Goal: Task Accomplishment & Management: Complete application form

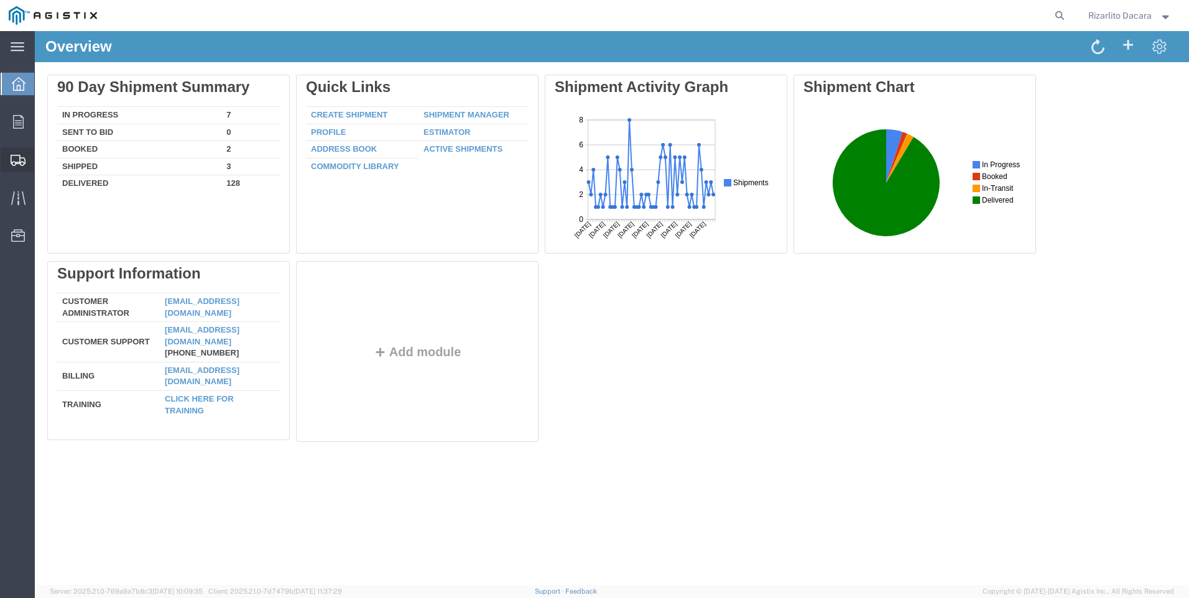
click at [0, 0] on span "Create Shipment" at bounding box center [0, 0] width 0 height 0
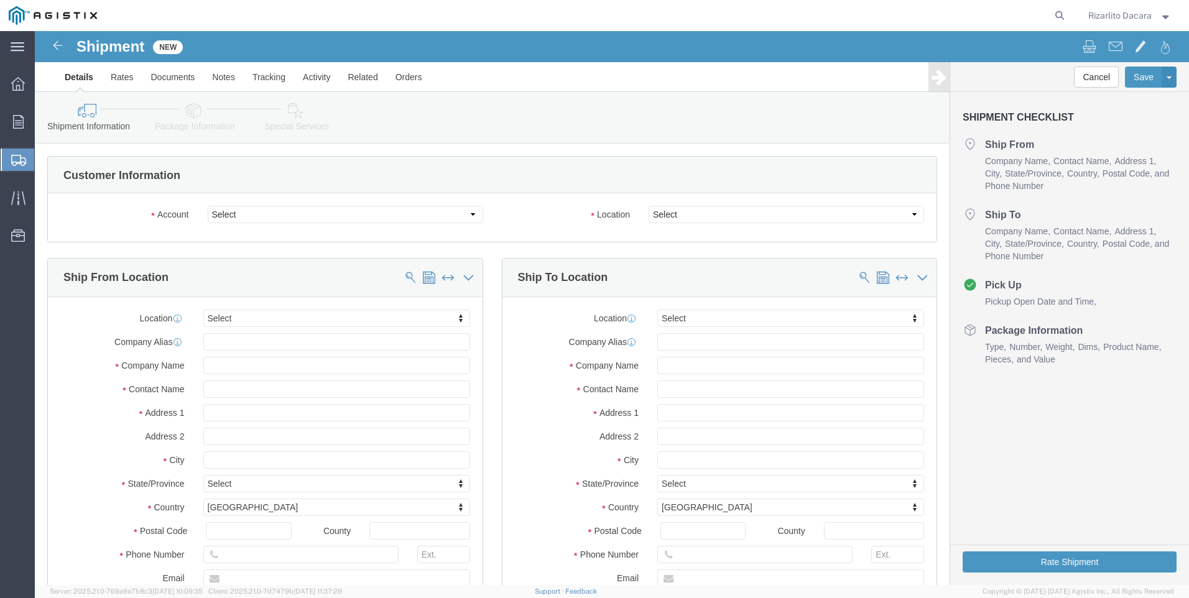
select select
click select "Select MRC Global ([PERSON_NAME] Corp) PG&E"
select select "9596"
click select "Select MRC Global ([PERSON_NAME] Corp) PG&E"
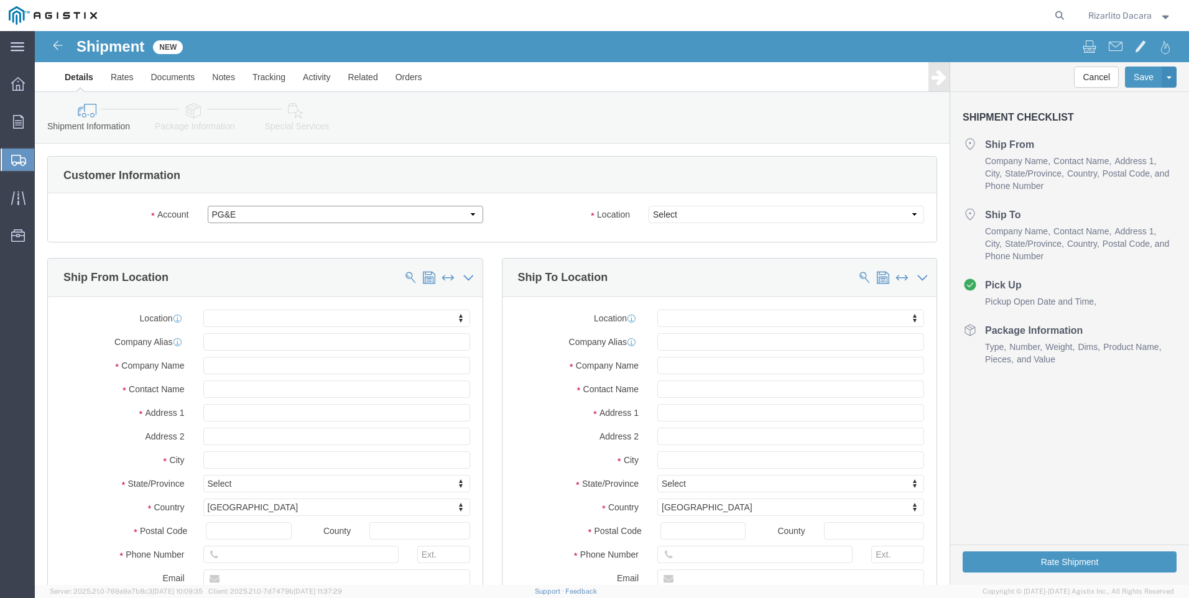
select select "PURCHORD"
select select
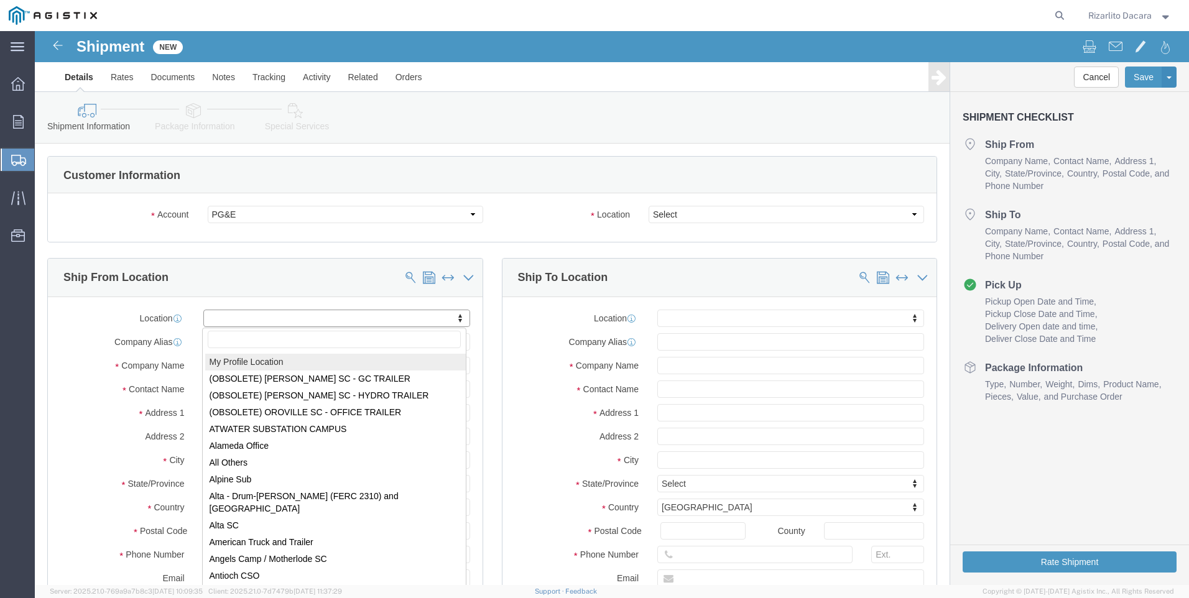
select select "MYPROFILE"
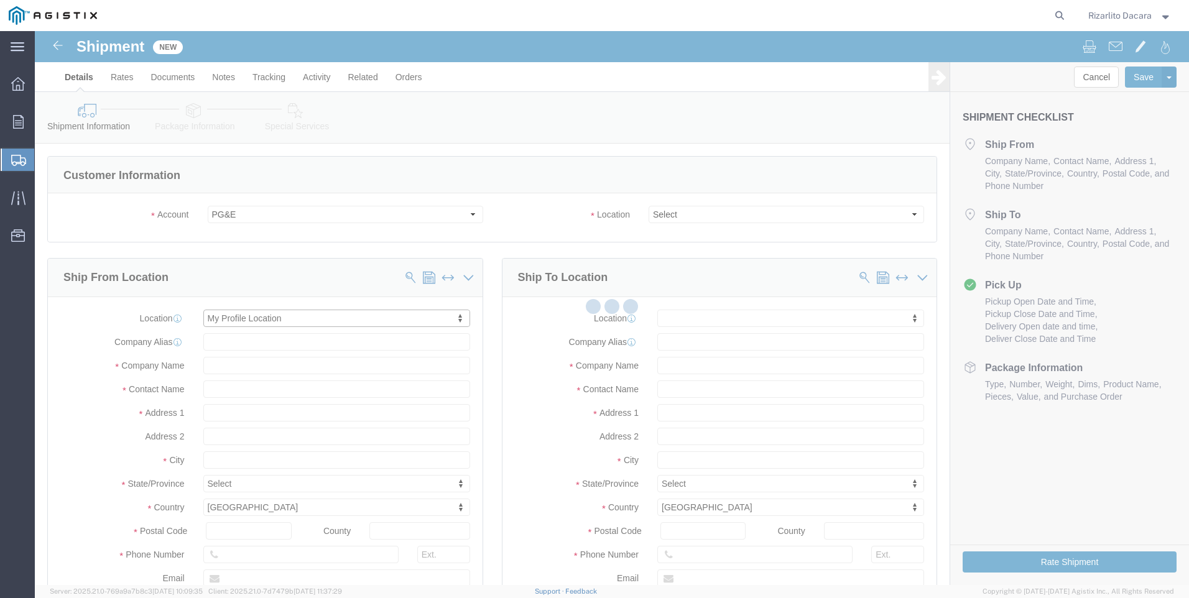
type input "[STREET_ADDRESS][PERSON_NAME]"
type input "93263"
type input "6613916218"
type input "[PERSON_NAME][EMAIL_ADDRESS][DOMAIN_NAME]"
checkbox input "true"
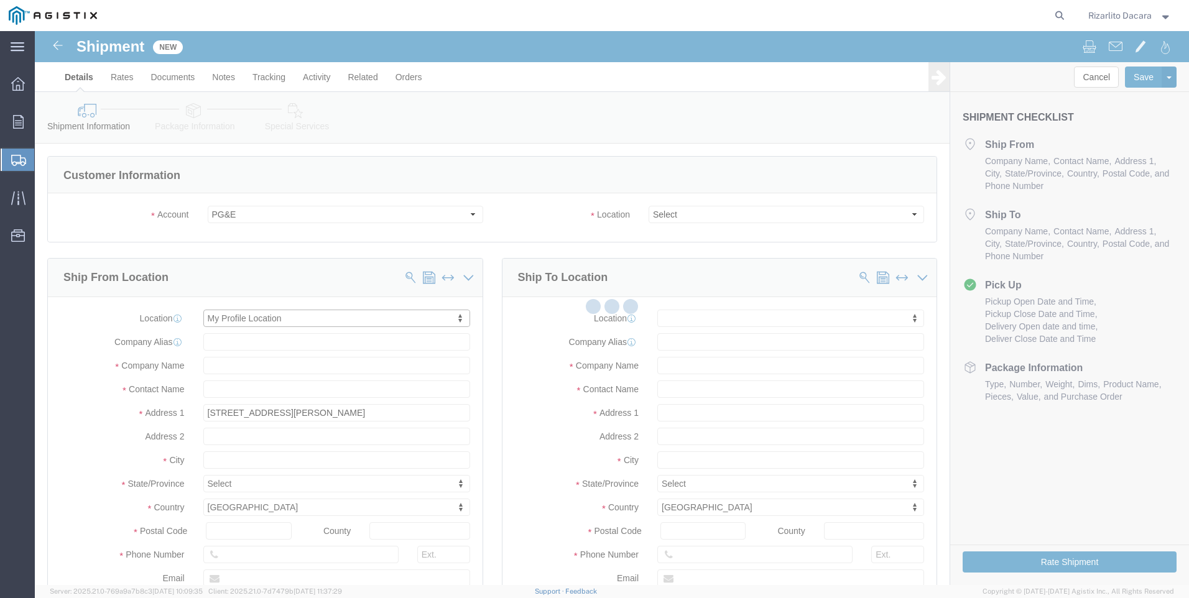
type input "MRC Global ([PERSON_NAME] Corp)"
type input "Rizarlito Dacara"
type input "Shafter"
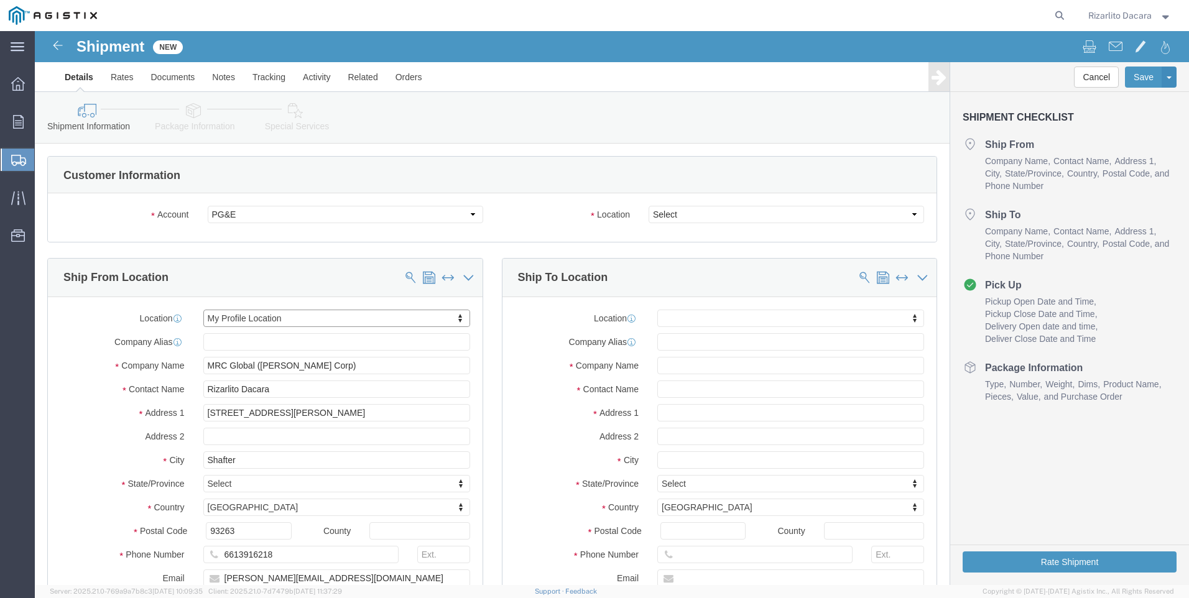
select select "CA"
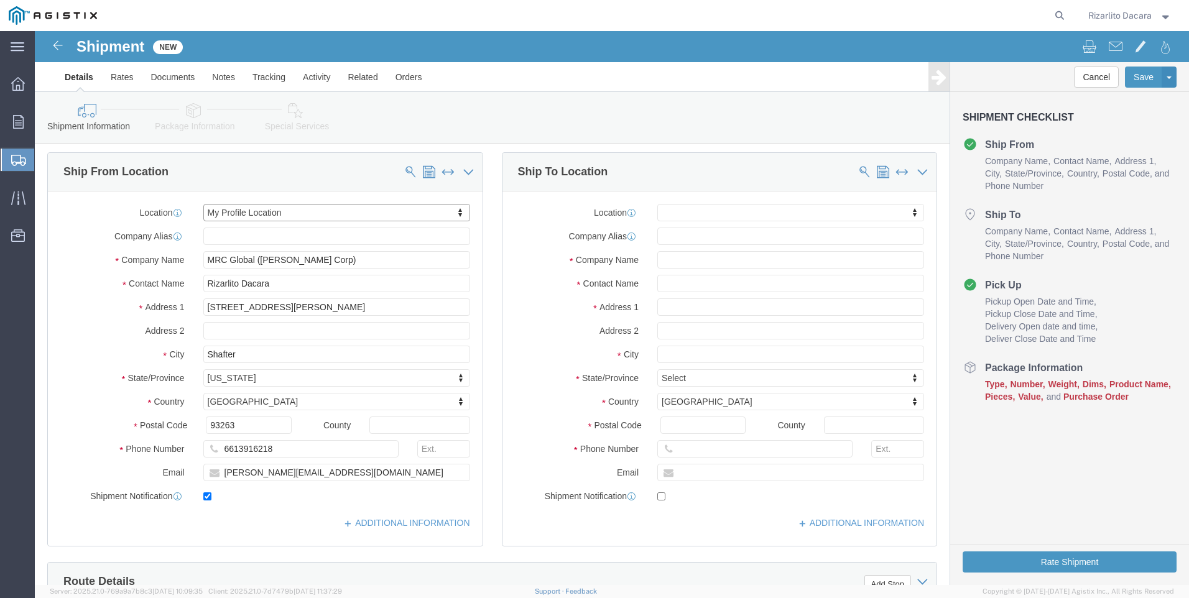
scroll to position [187, 0]
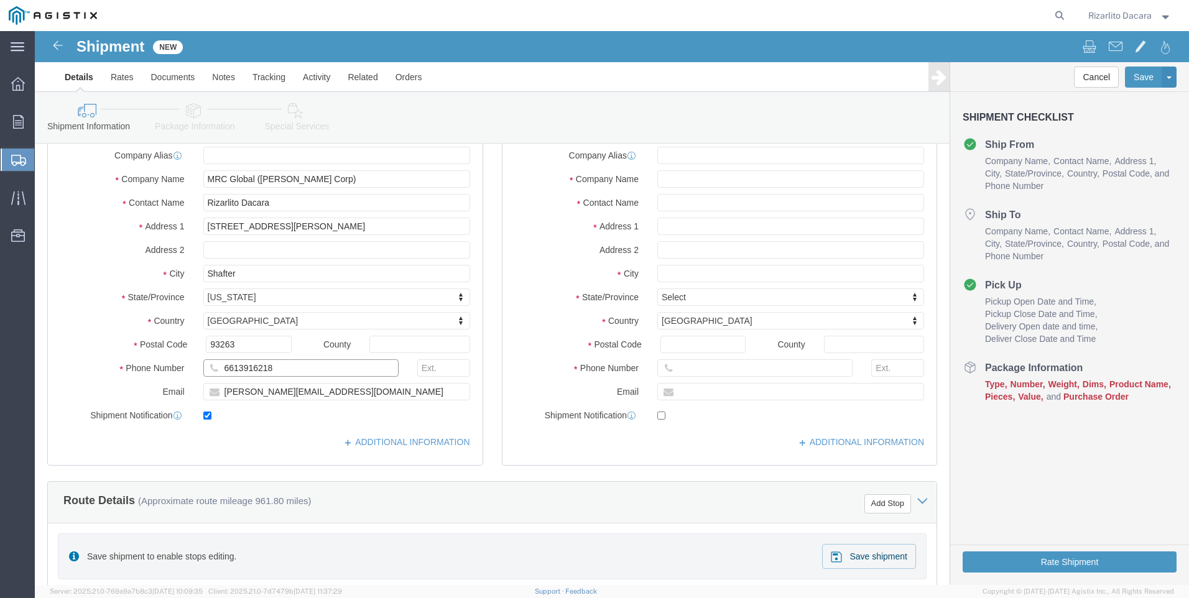
click input "6613916218"
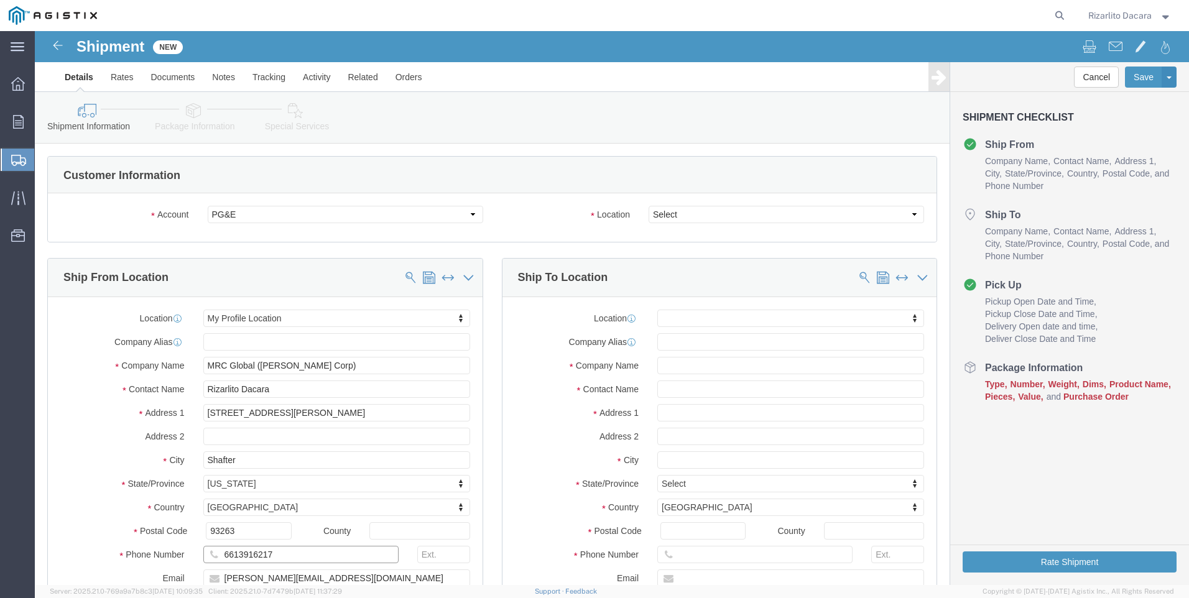
type input "6613916217"
click select "Select All Others [GEOGRAPHIC_DATA] [GEOGRAPHIC_DATA] [GEOGRAPHIC_DATA] [GEOGRA…"
select select "23082"
click select "Select All Others [GEOGRAPHIC_DATA] [GEOGRAPHIC_DATA] [GEOGRAPHIC_DATA] [GEOGRA…"
click input "text"
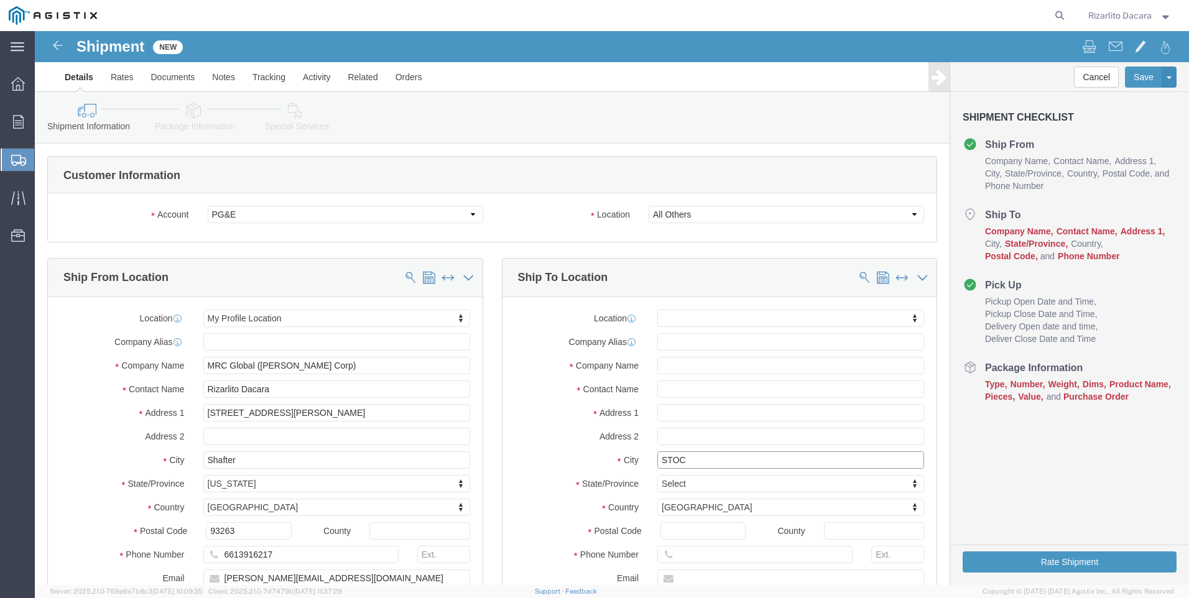
type input "STOCK"
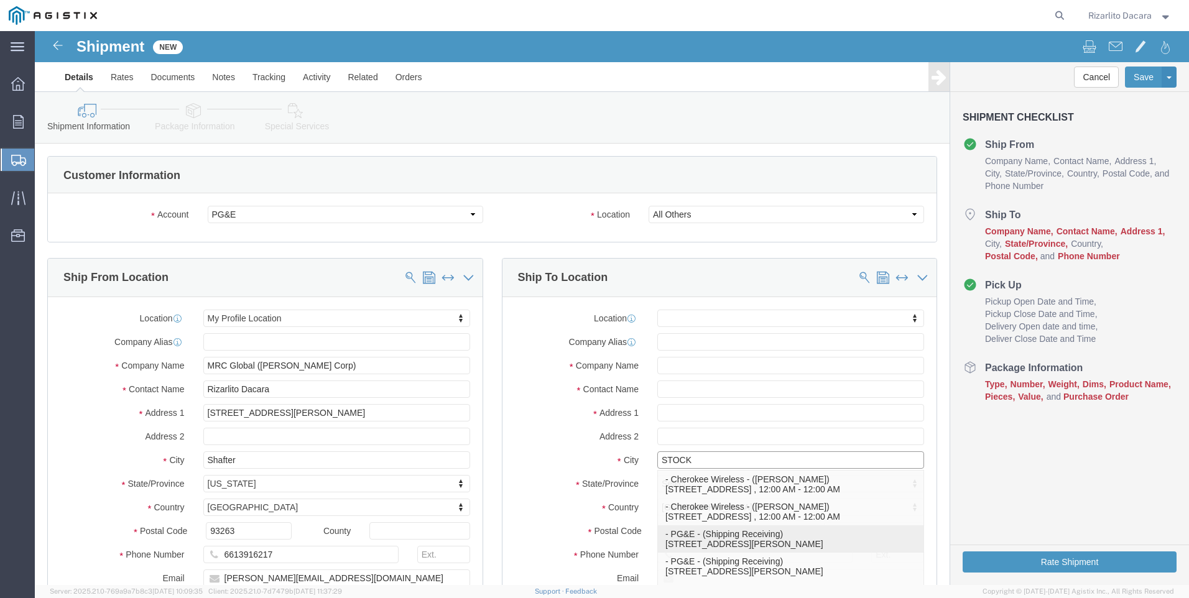
click p "- PG&E - (Shipping Receiving) [STREET_ADDRESS][PERSON_NAME]"
select select
type input "[STREET_ADDRESS][PERSON_NAME]"
type input "95204"
type input "PG&E"
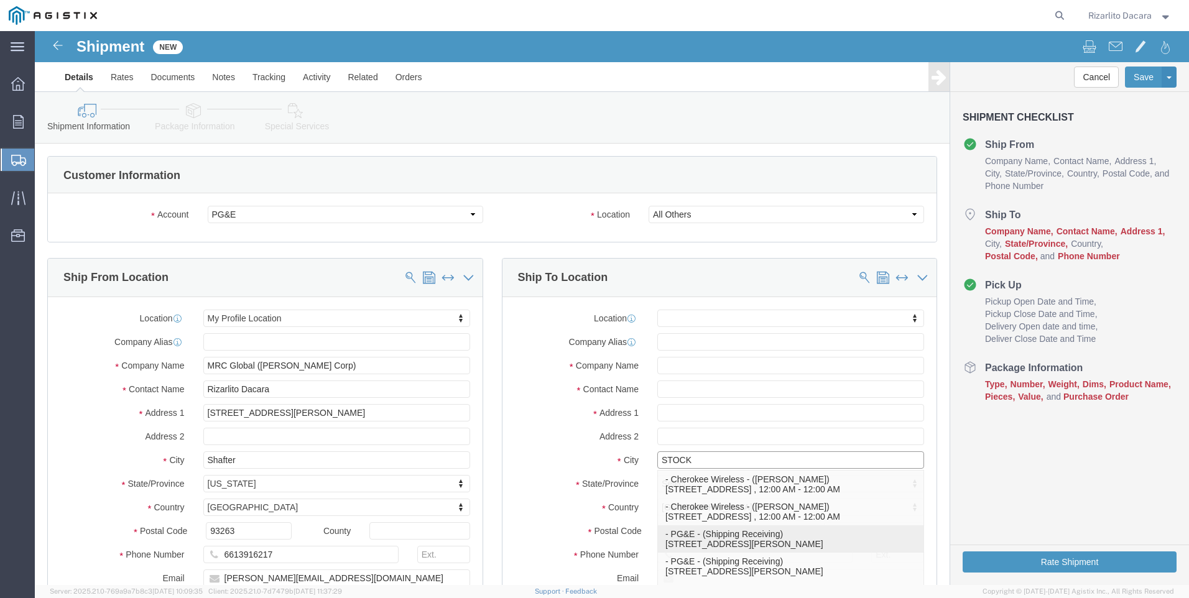
type input "Shipping Receiving"
type input "Stockton"
select select "CA"
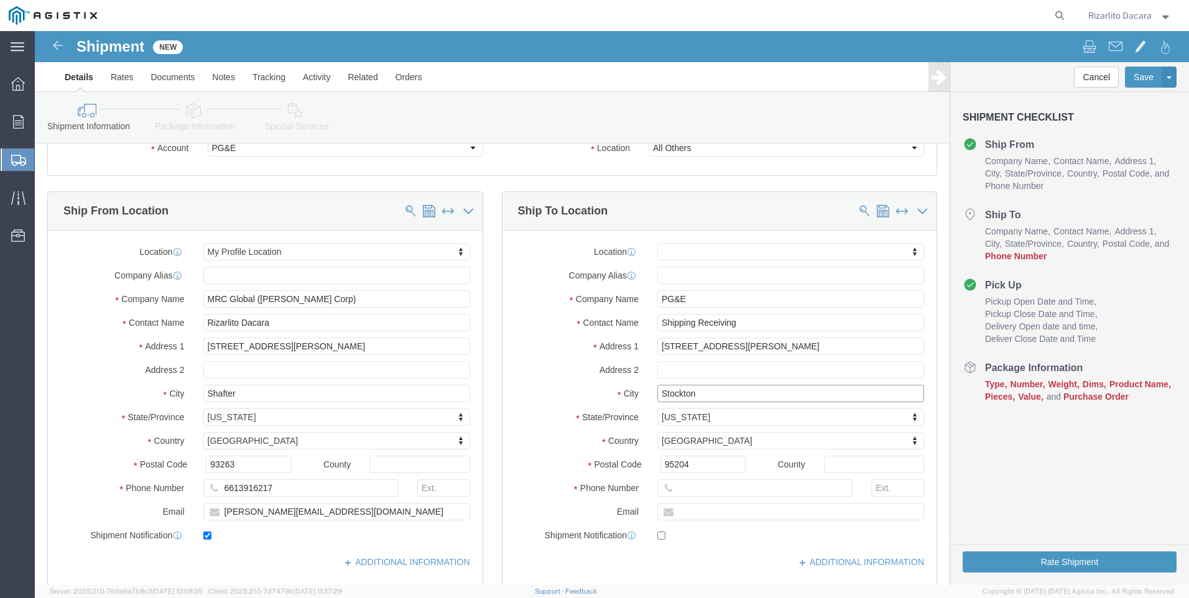
scroll to position [124, 0]
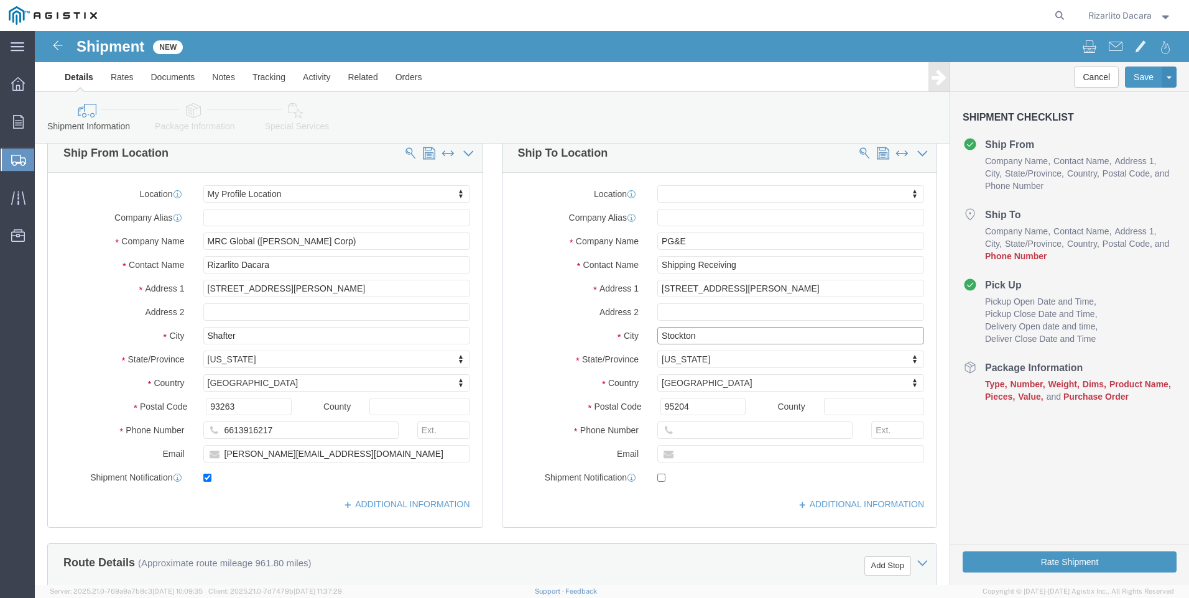
type input "Stockton"
select select
click input "Shipping Receiving"
type input "S"
type input "[PERSON_NAME]"
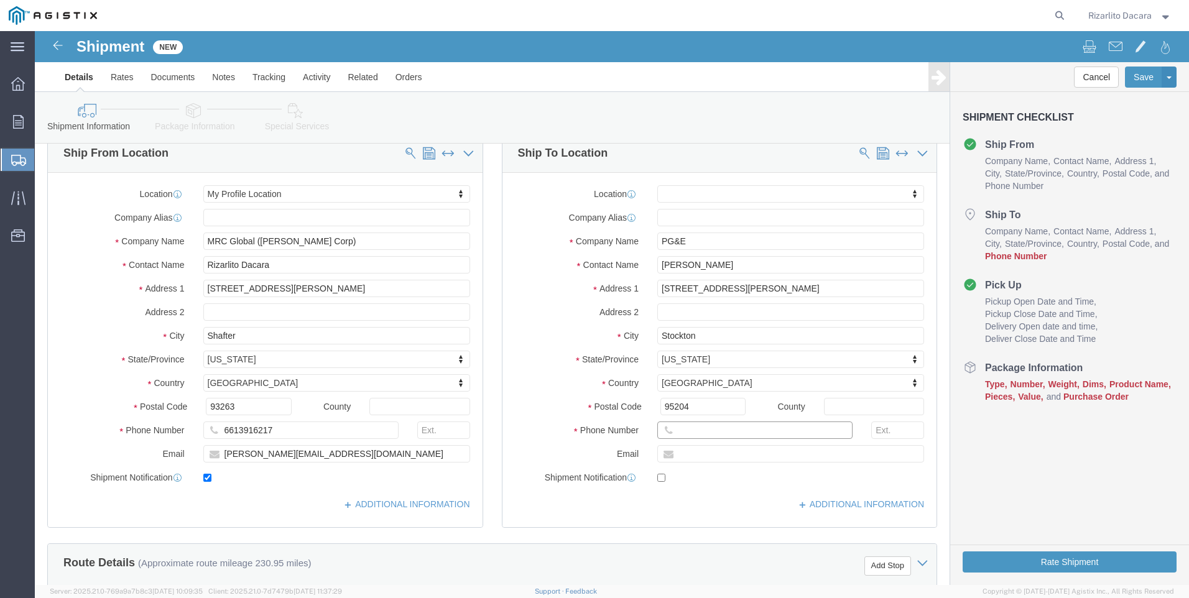
click input "text"
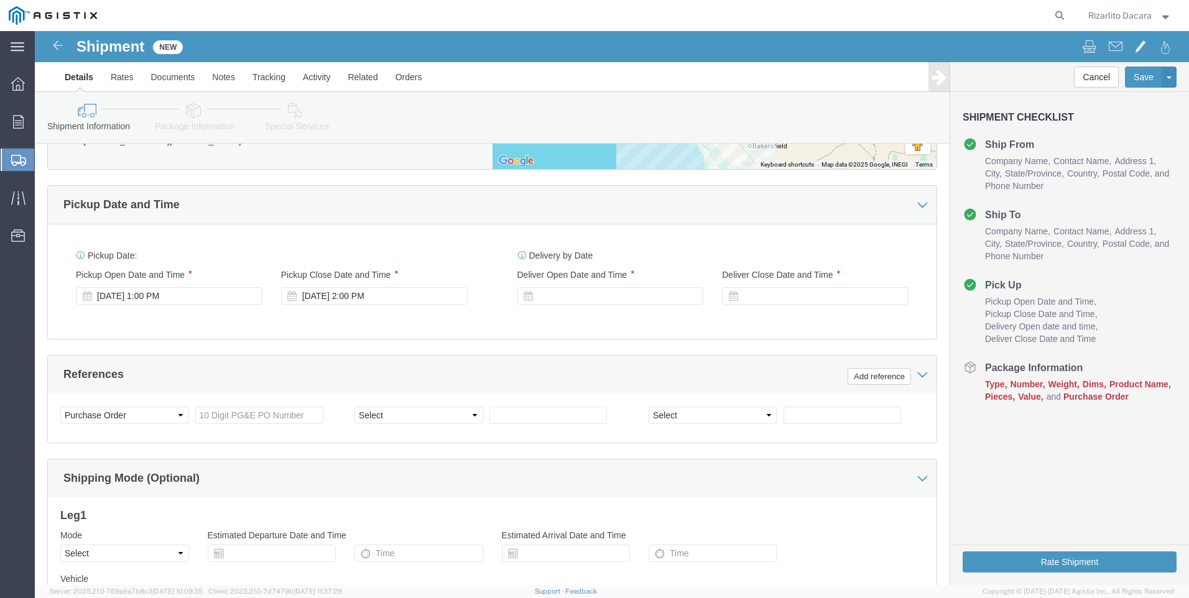
scroll to position [746, 0]
type input "[PHONE_NUMBER]"
click div "[DATE] 1:00 PM"
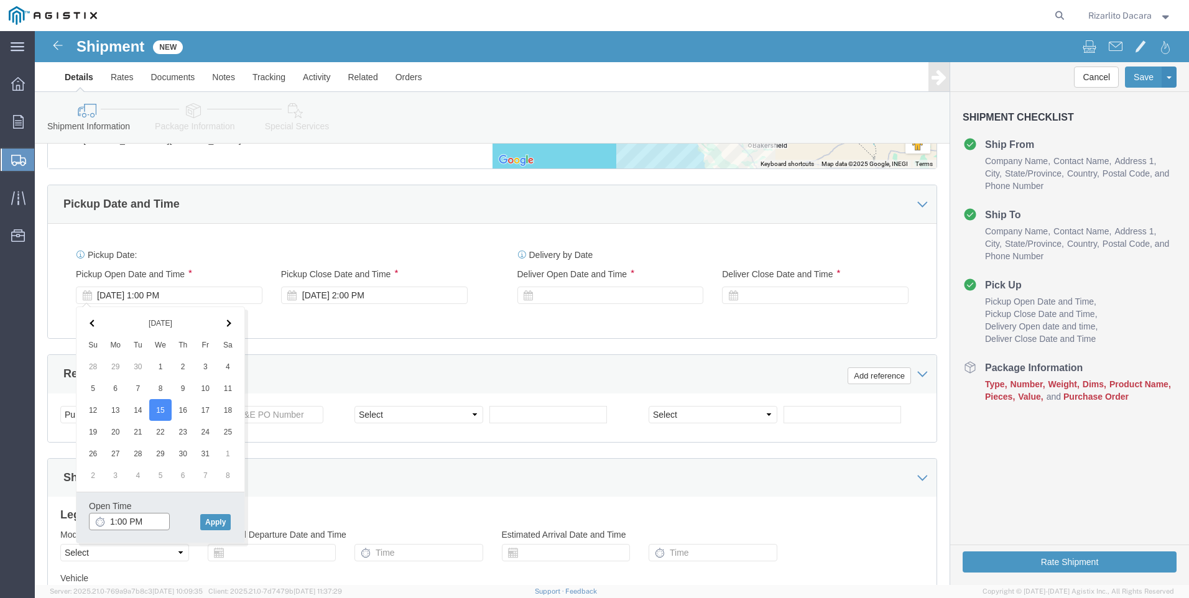
click input "1:00 PM"
type input "7:00 AM"
click button "Apply"
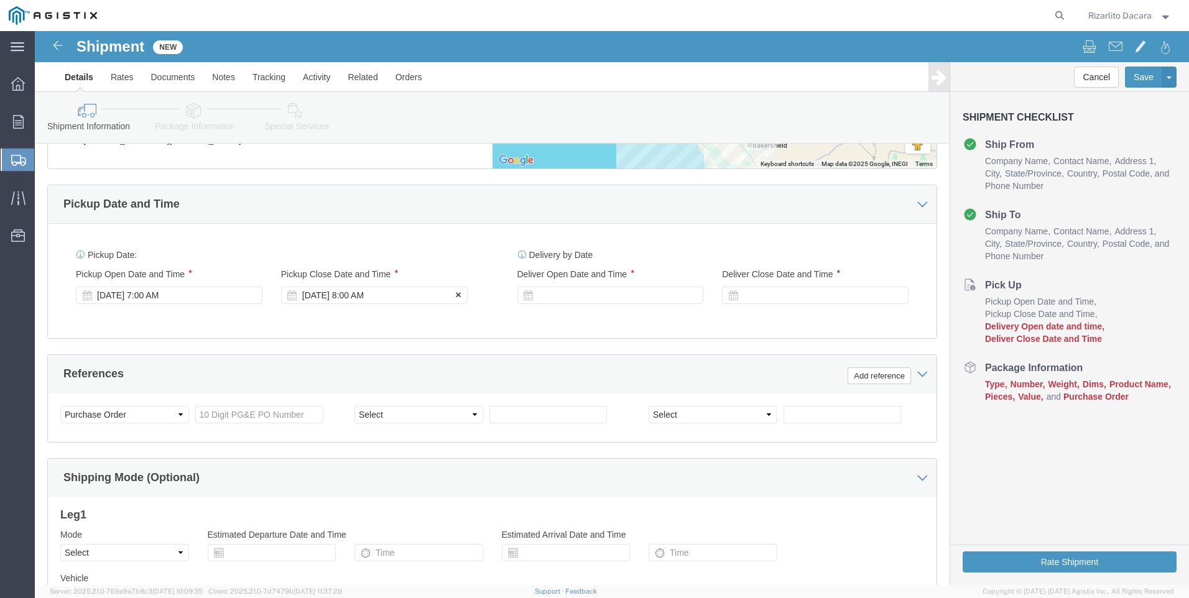
click div "[DATE] 8:00 AM"
type input "10:00 AM"
click button "Apply"
click div
click input "11:00 AM"
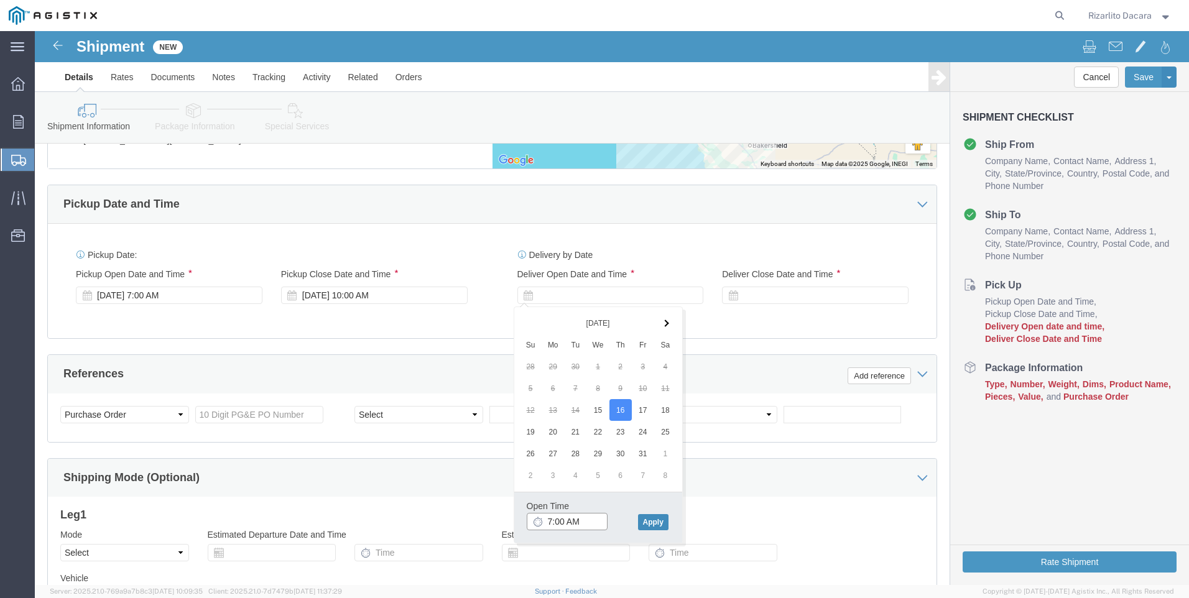
type input "7:00 AM"
click button "Apply"
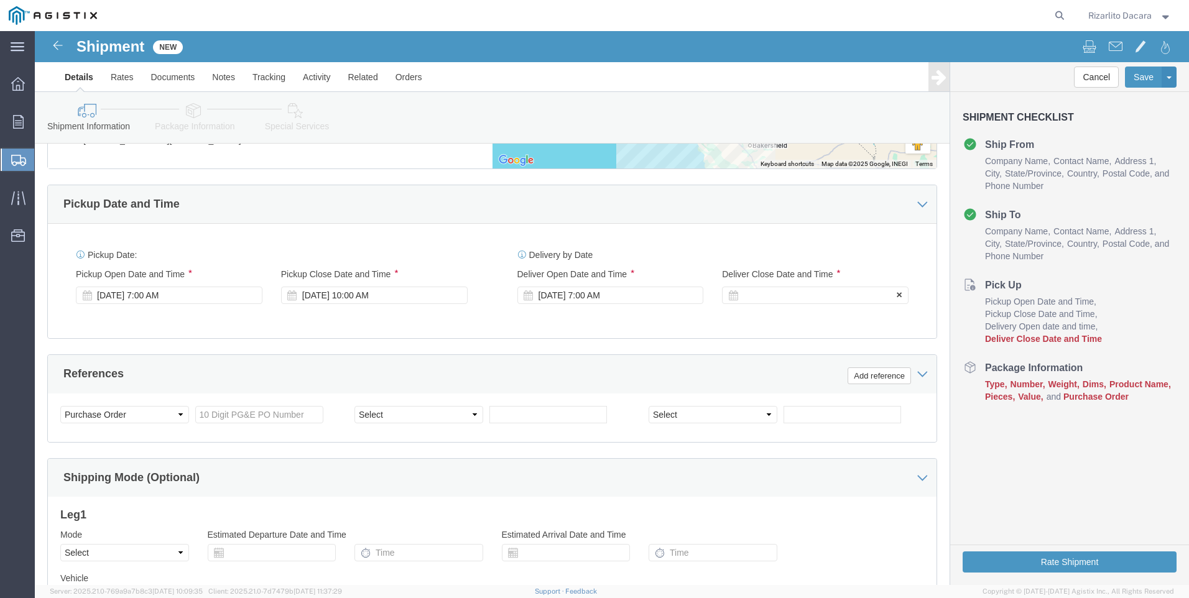
click div
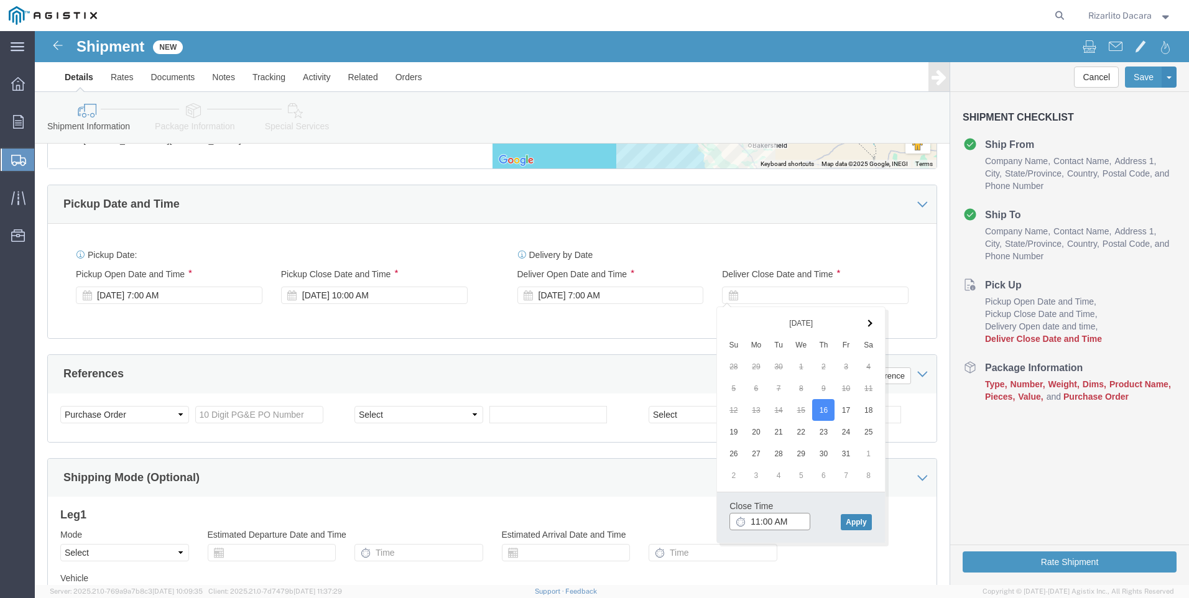
type input "11:00 AM"
click button "Apply"
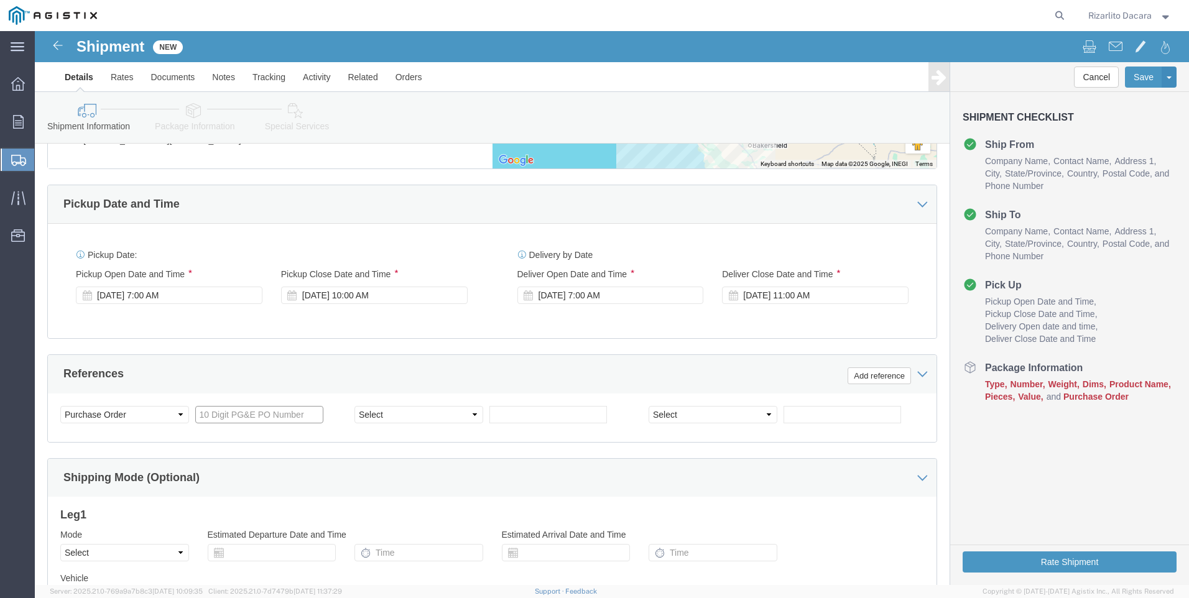
click input "text"
type input "3501423527"
click select "Select Account Type Activity ID Airline Appointment Number ASN Batch Request # …"
select select "SALEORDR"
click select "Select Account Type Activity ID Airline Appointment Number ASN Batch Request # …"
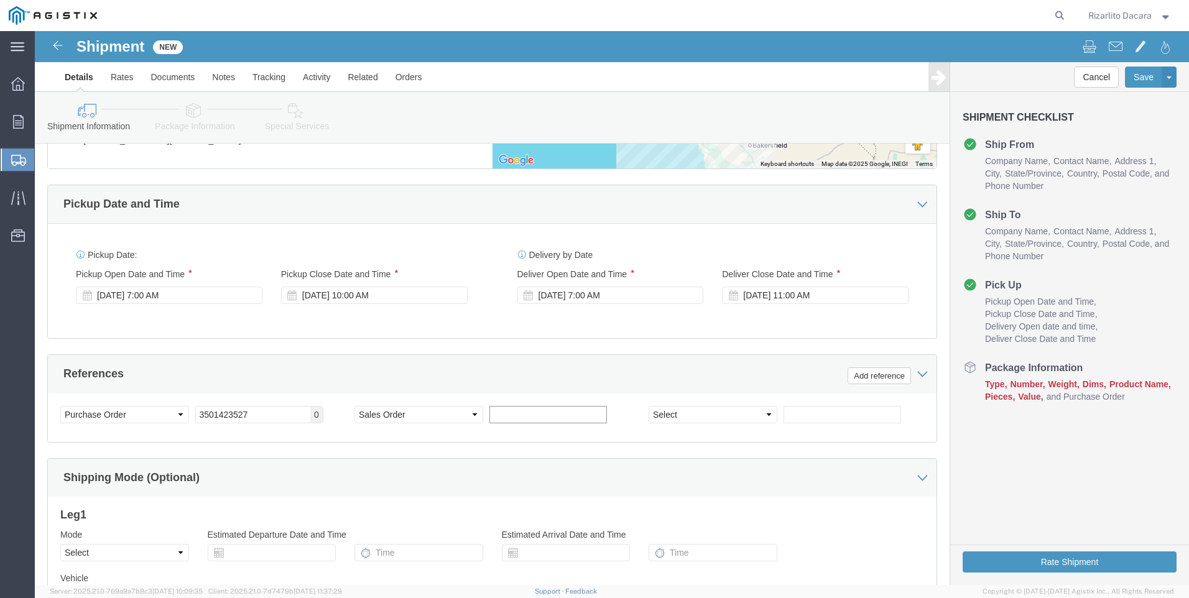
click input "text"
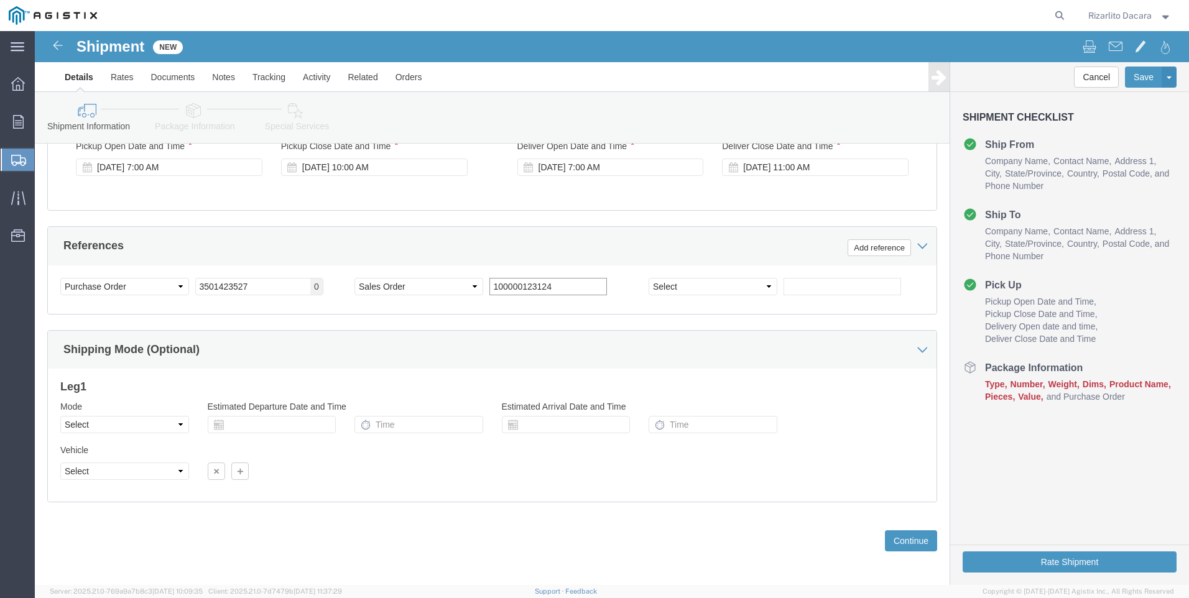
scroll to position [879, 0]
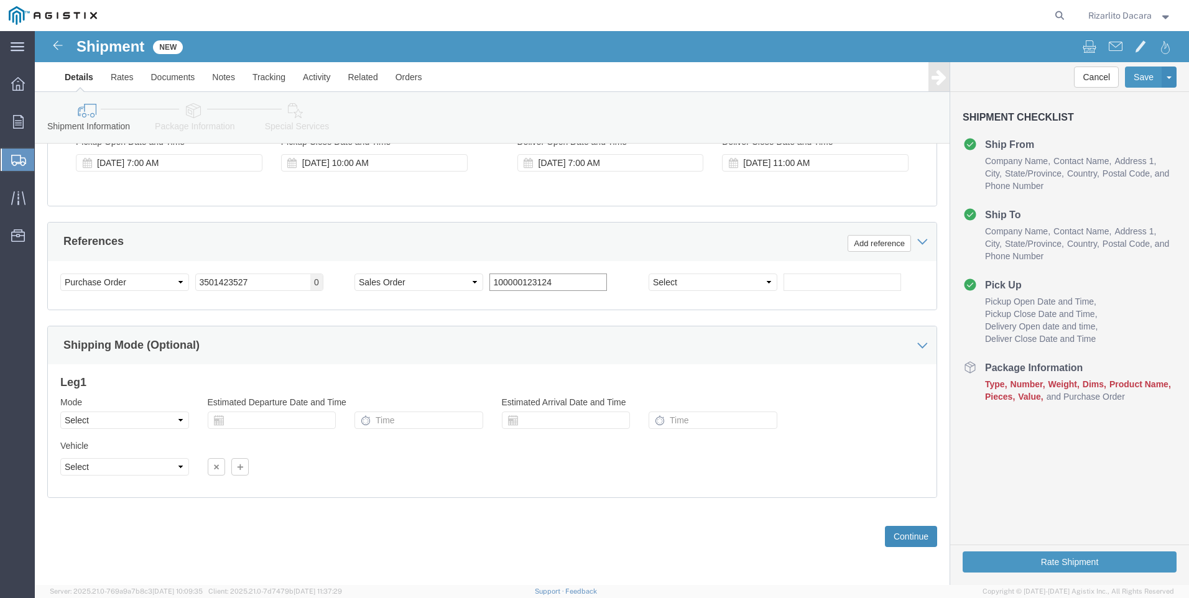
type input "100000123124"
click button "Continue"
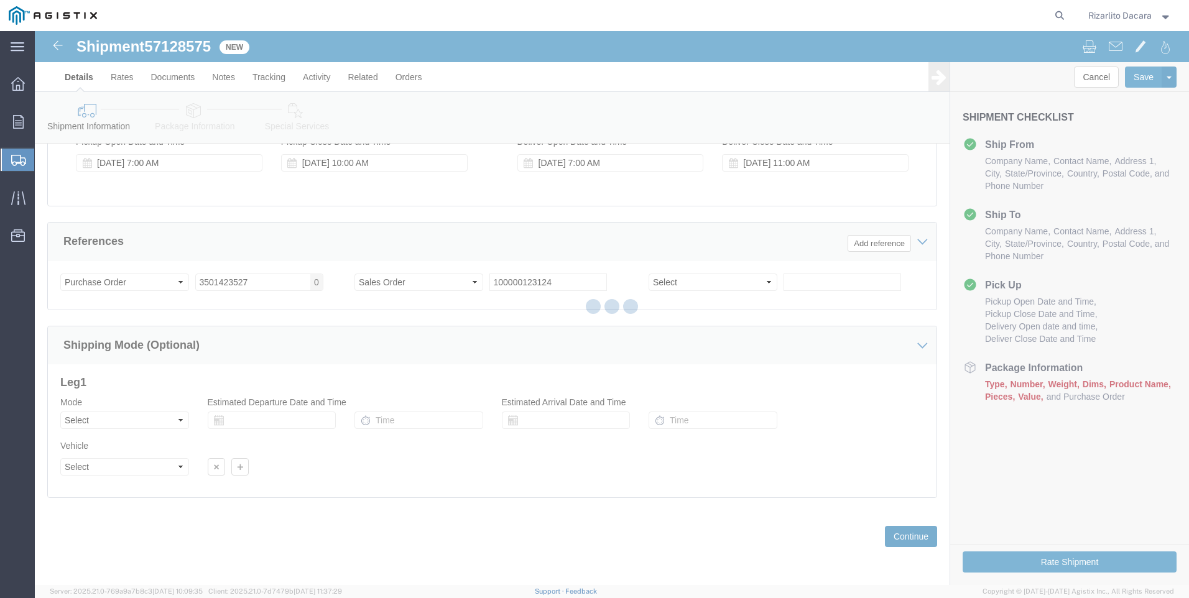
select select "21483"
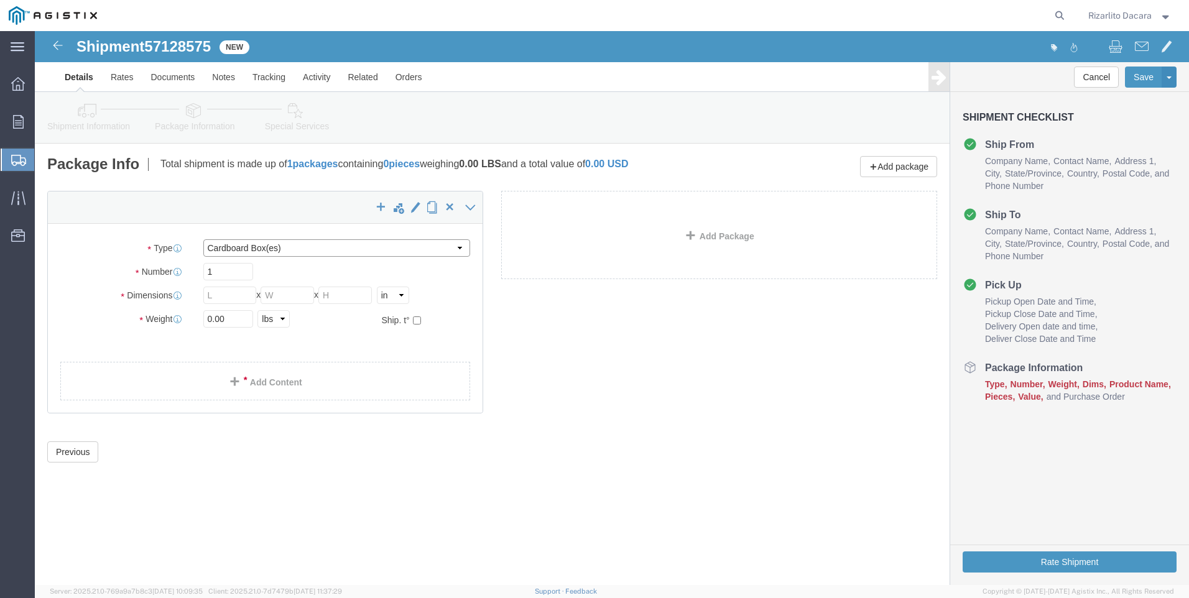
click select "Select Bulk Bundle(s) Cardboard Box(es) Carton(s) Crate(s) Drum(s) (Fiberboard)…"
select select "PSNS"
click select "Select Bulk Bundle(s) Cardboard Box(es) Carton(s) Crate(s) Drum(s) (Fiberboard)…"
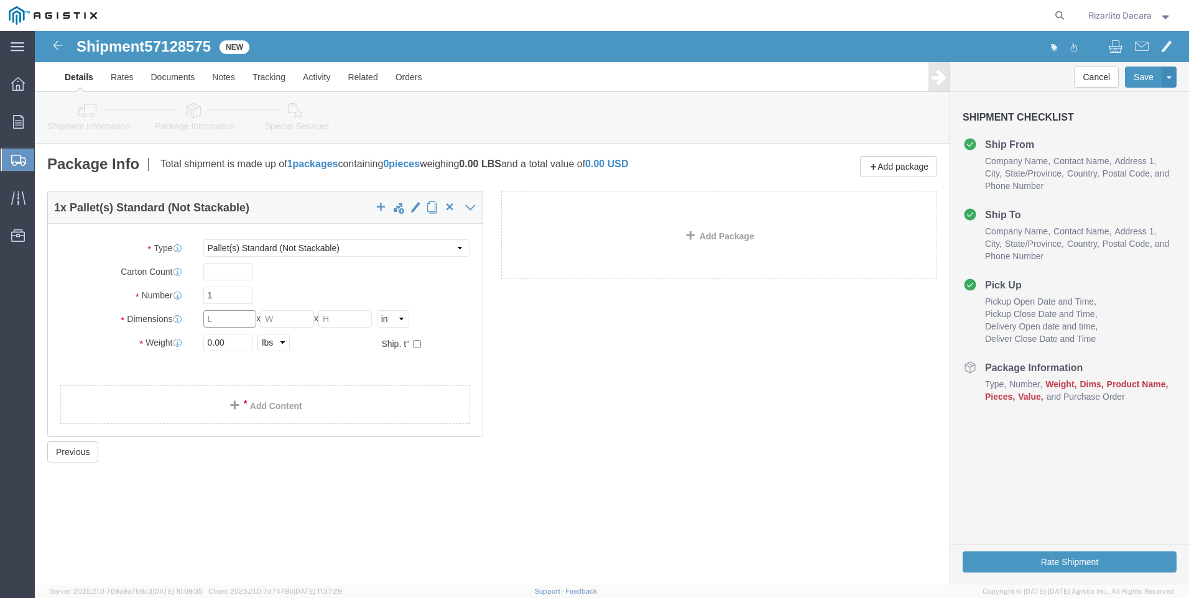
click input "text"
type input "48"
type input "40"
type input "14"
type input "197"
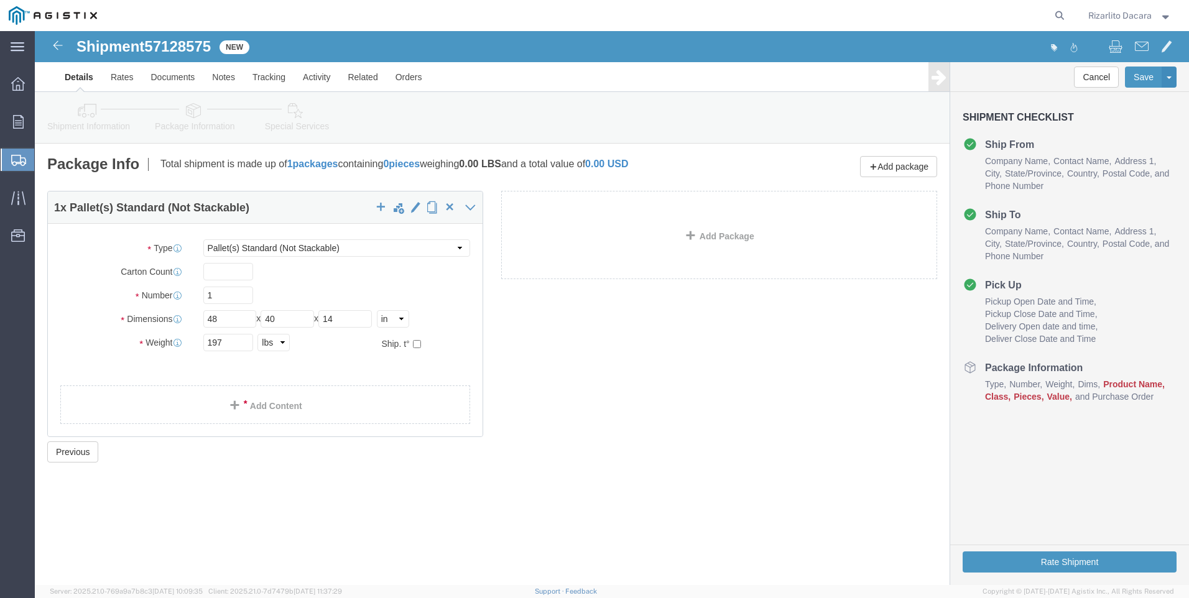
click span
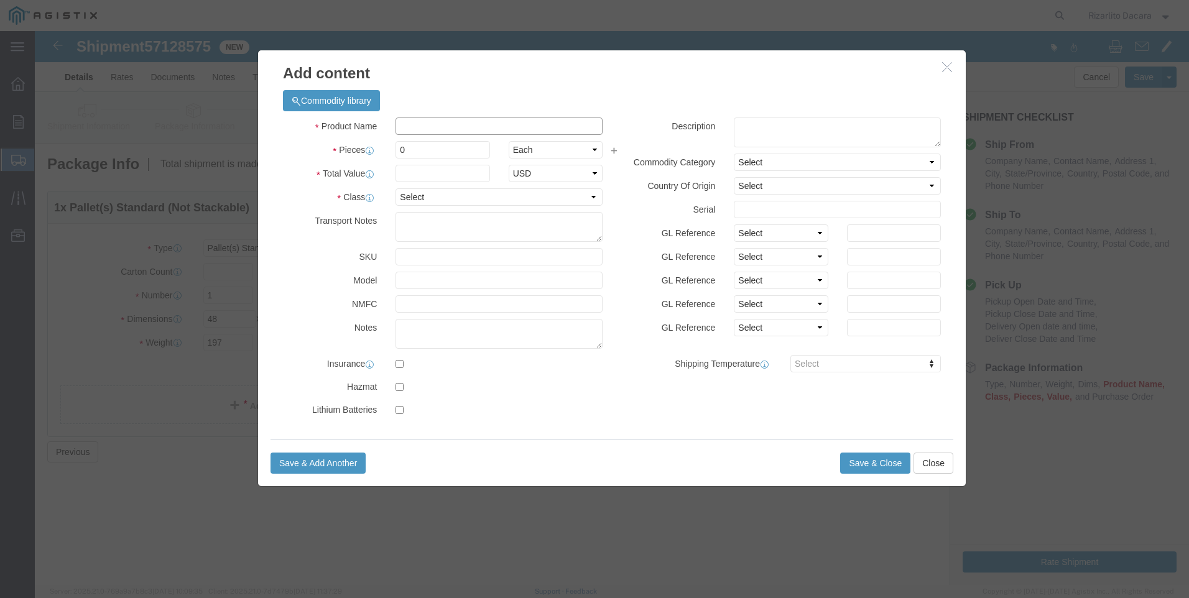
click input "text"
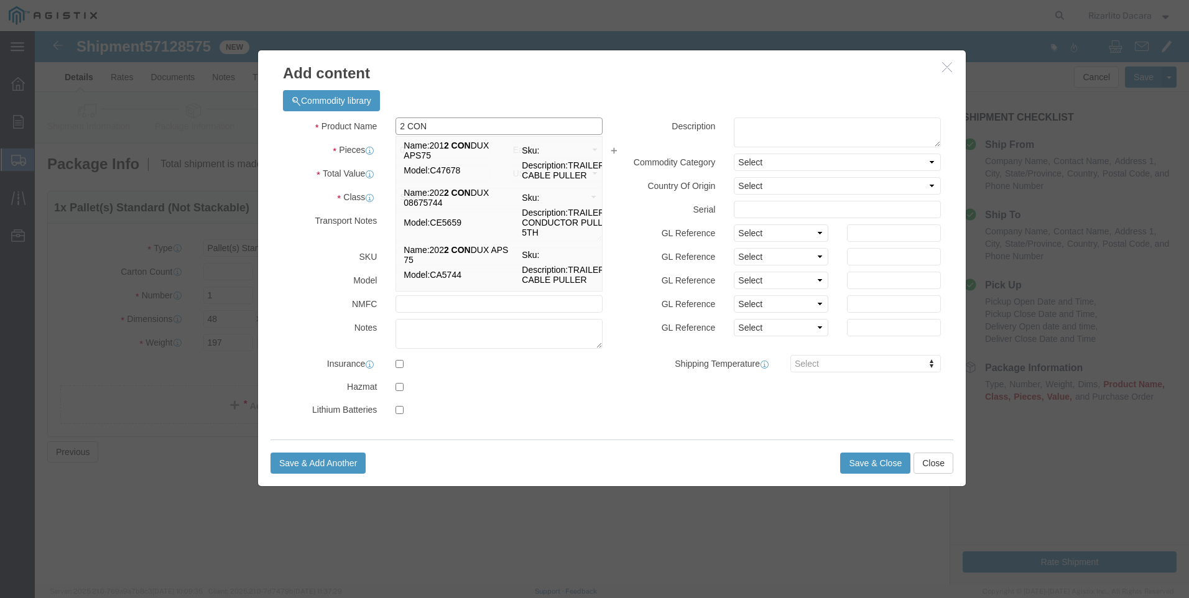
click input "2 CON"
type input "2 contro s8000-m3 2000wog 316ss b vlv"
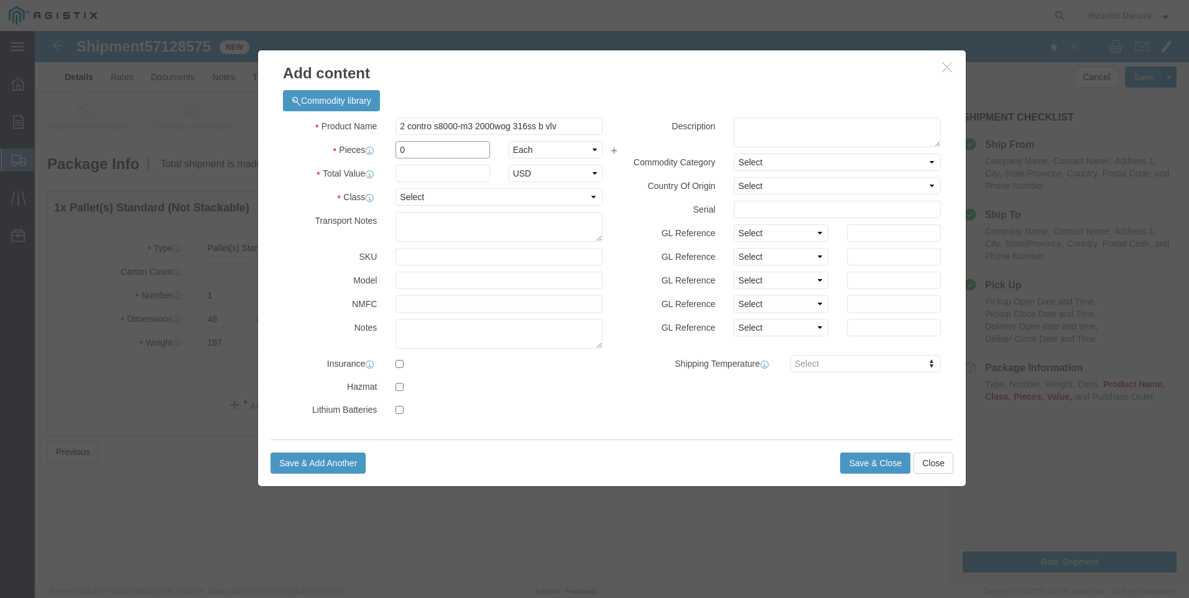
click input "0"
click input "text"
type input "17"
click input "text"
type input "3,129.7"
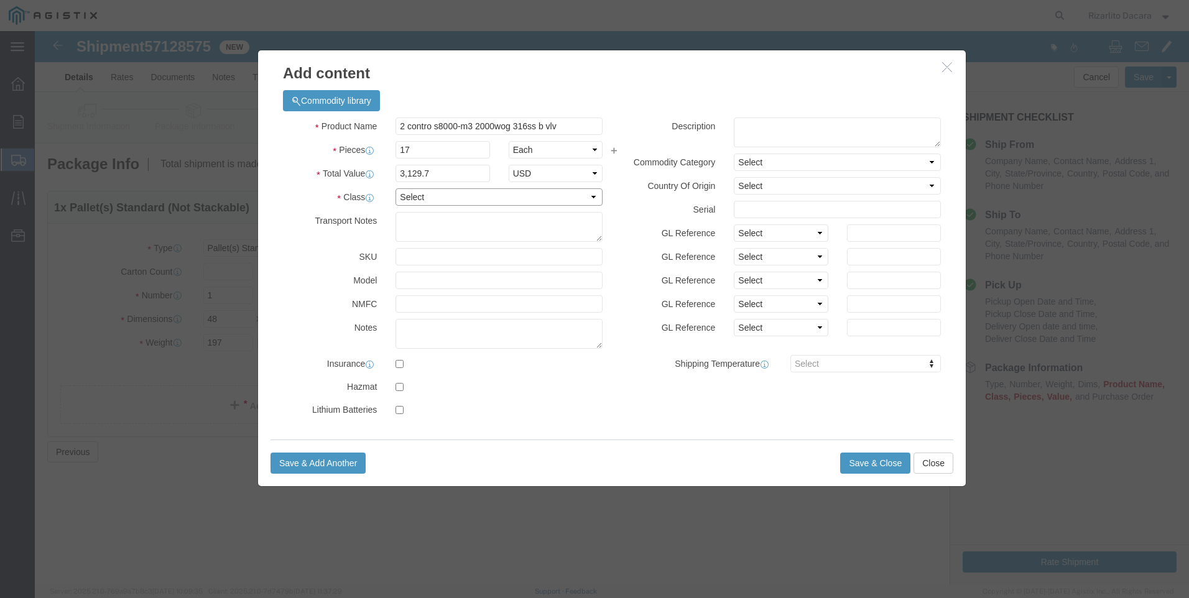
click select "Select 50 55 60 65 70 85 92.5 100 125 175 250 300 400"
select select "60"
click select "Select 50 55 60 65 70 85 92.5 100 125 175 250 300 400"
click button "Save & Close"
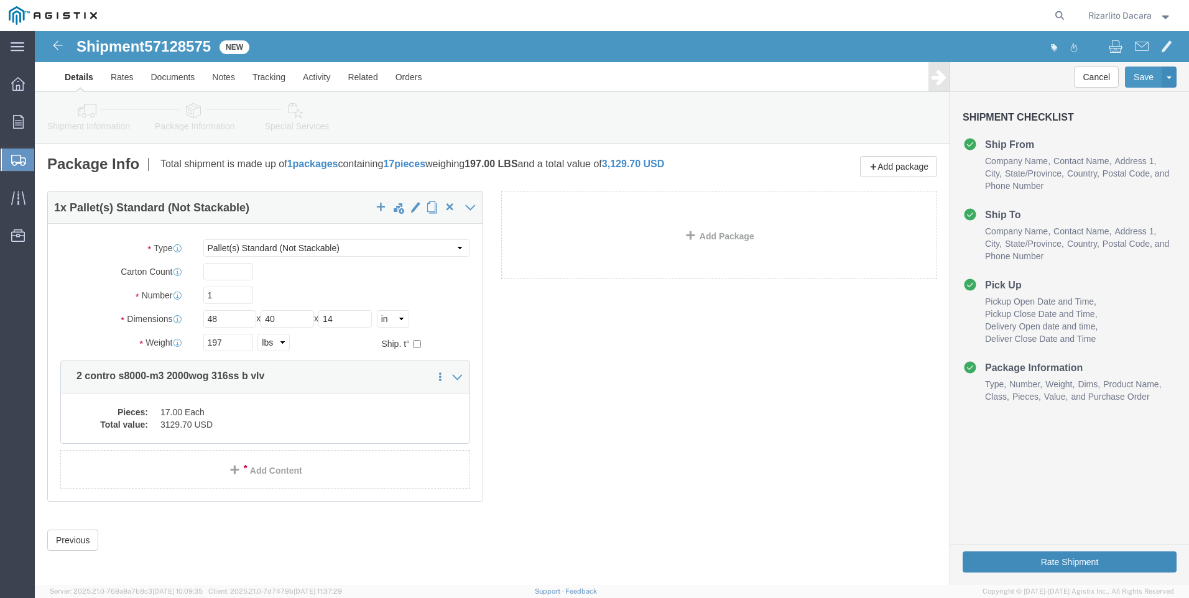
click button "Rate Shipment"
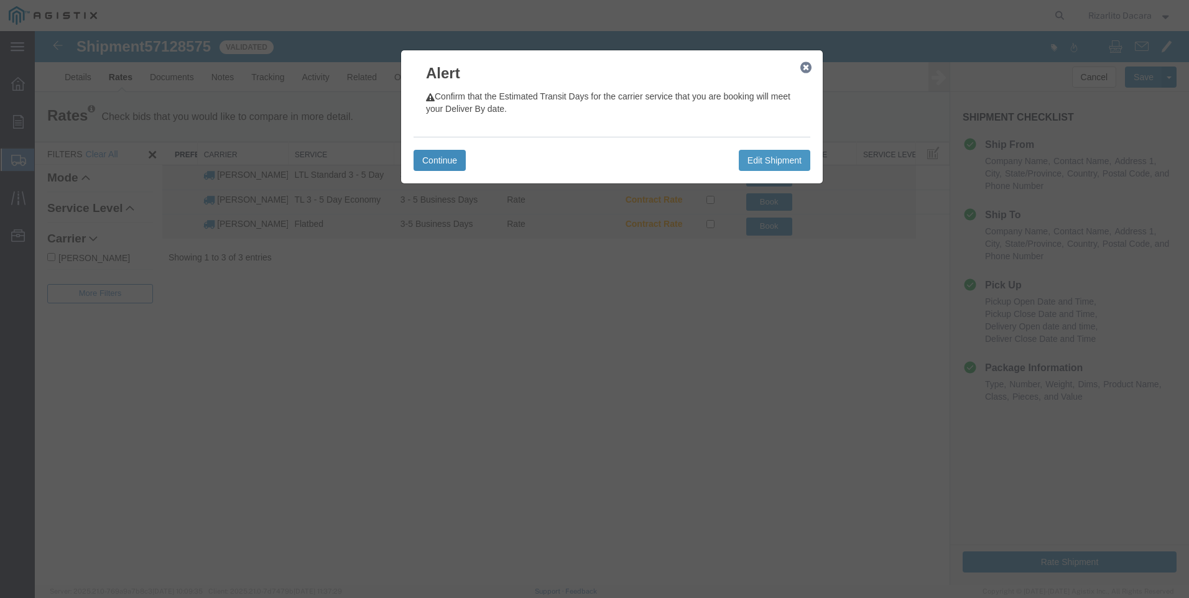
click at [439, 157] on button "Continue" at bounding box center [440, 160] width 52 height 21
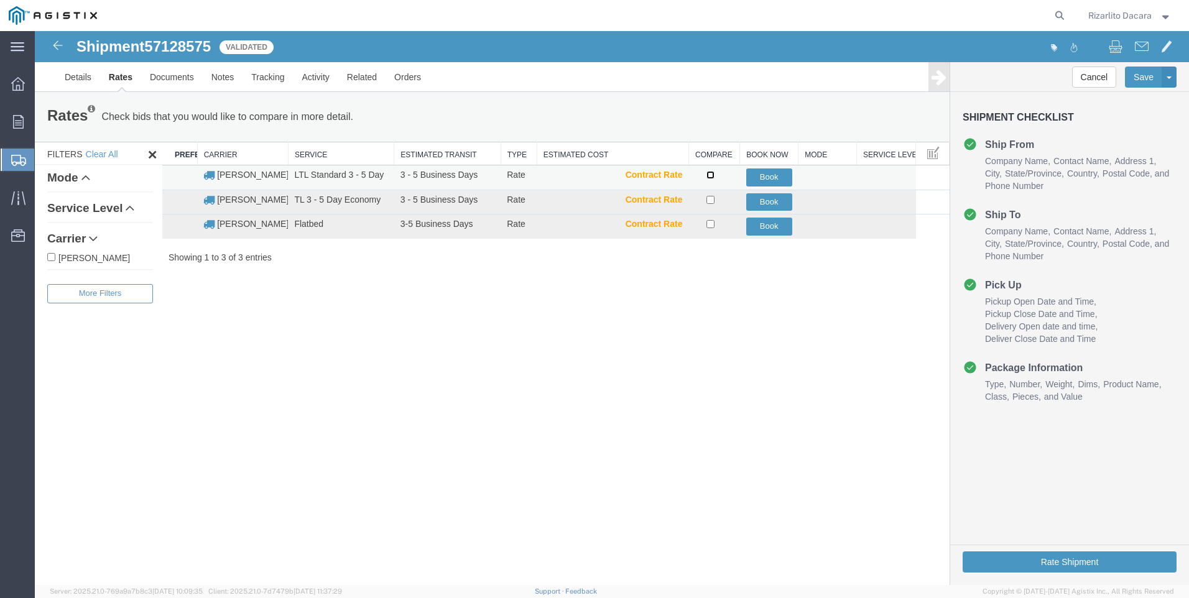
click at [714, 173] on input "checkbox" at bounding box center [711, 175] width 8 height 8
checkbox input "true"
click at [766, 179] on button "Book" at bounding box center [769, 178] width 46 height 18
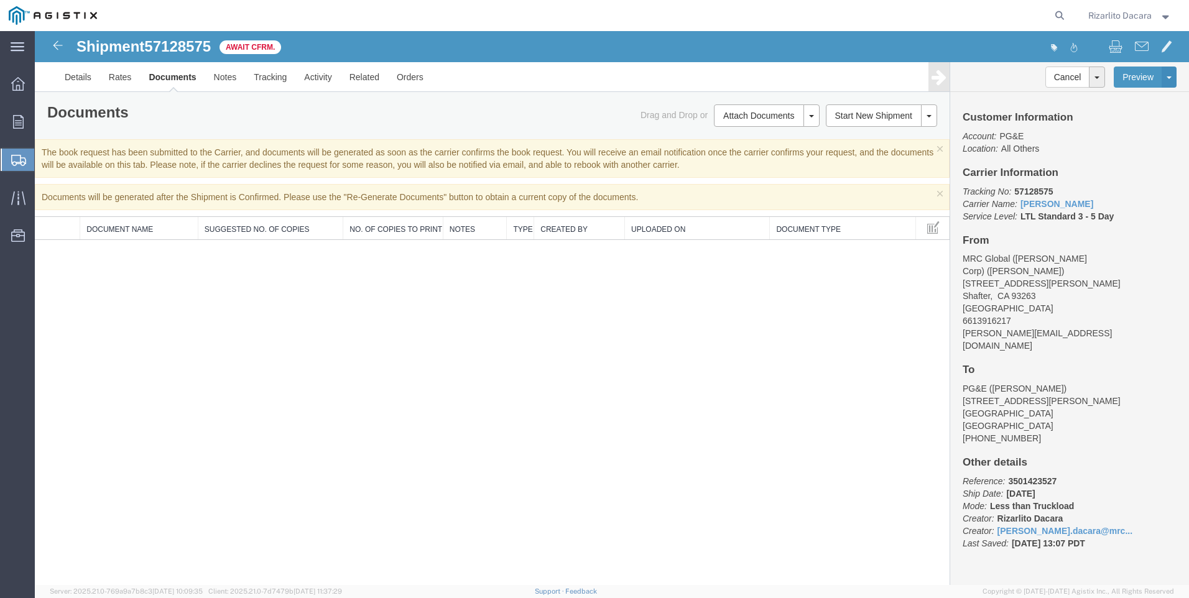
click at [0, 0] on span "Create Shipment" at bounding box center [0, 0] width 0 height 0
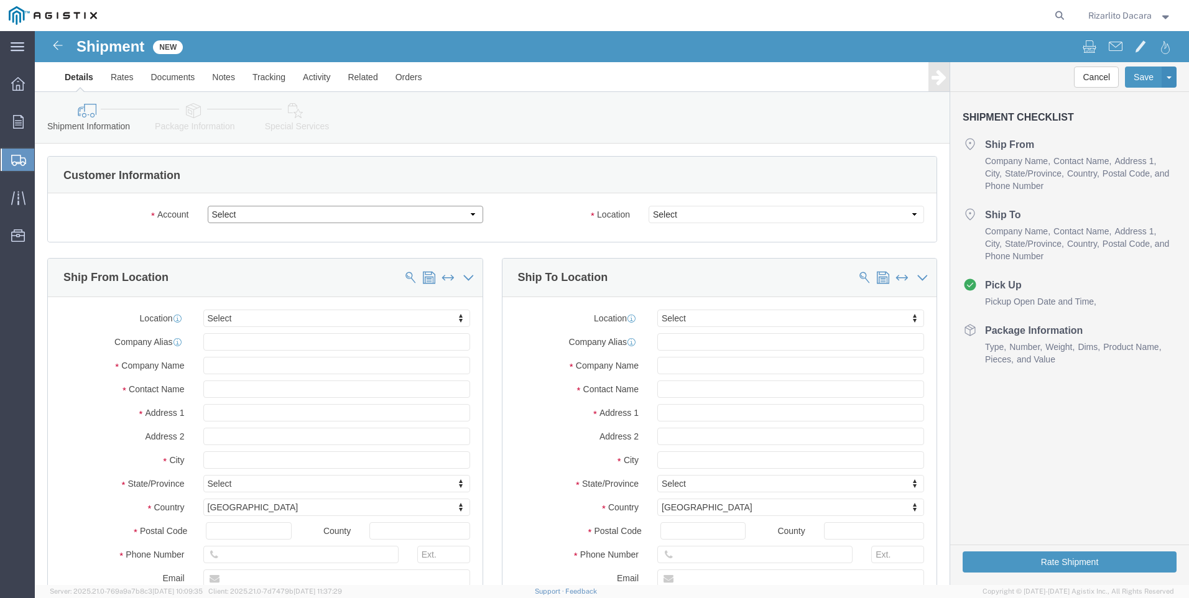
click select "Select MRC Global ([PERSON_NAME] Corp) PG&E"
select select "9596"
click select "Select MRC Global ([PERSON_NAME] Corp) PG&E"
select select "PURCHORD"
select select
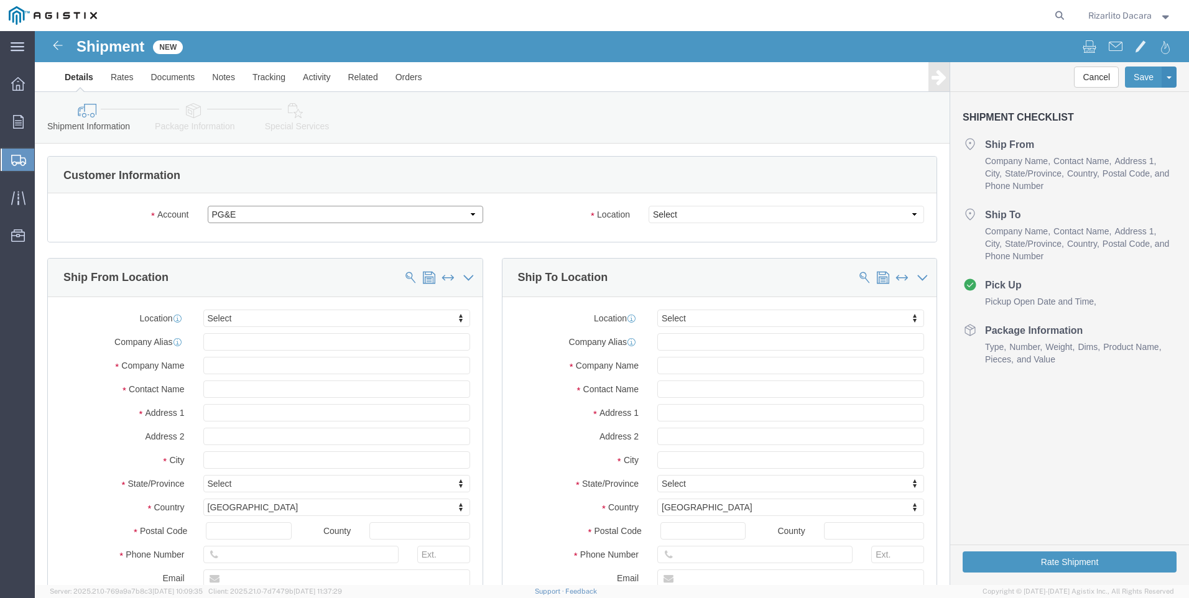
select select
click select "Select MRC Global ([PERSON_NAME] Corp) PG&E"
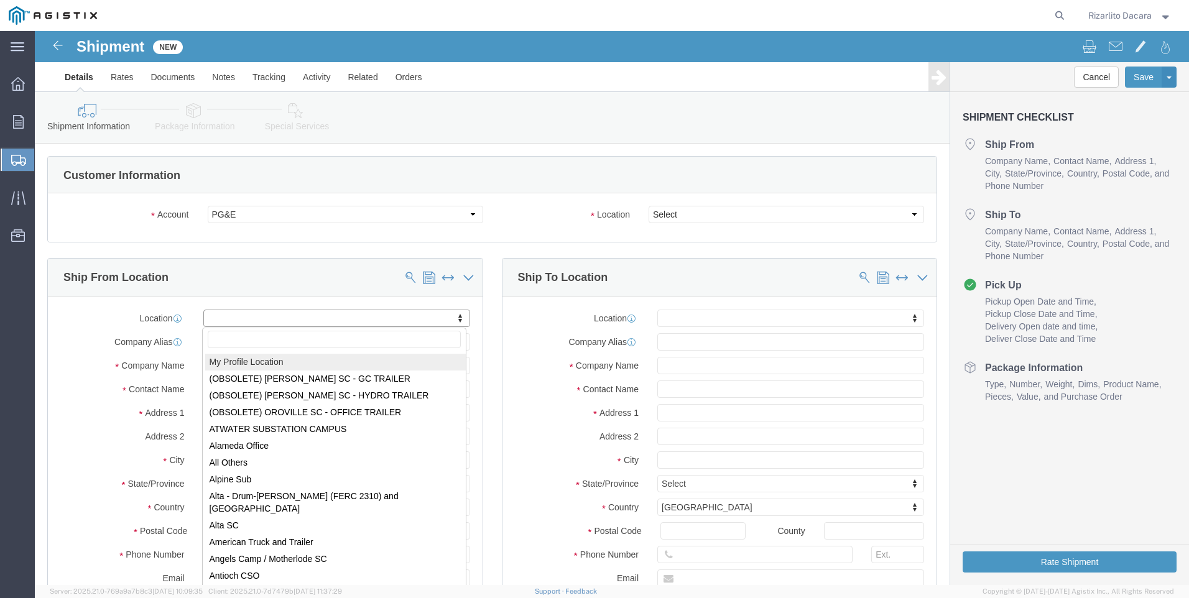
select select "MYPROFILE"
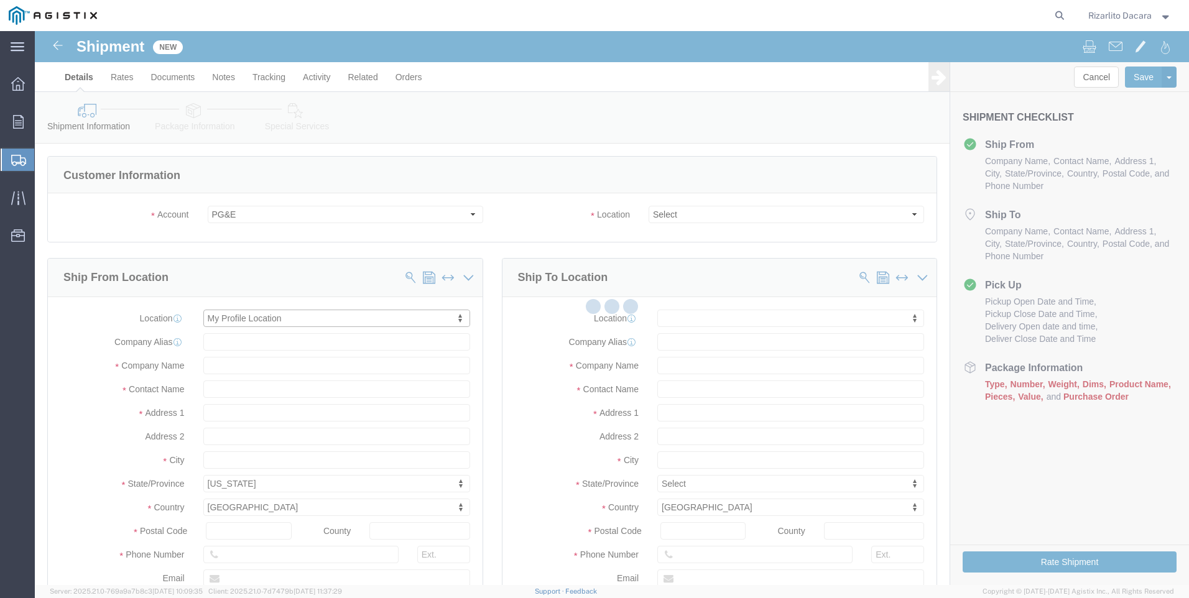
type input "[STREET_ADDRESS][PERSON_NAME]"
select select "CA"
type input "93263"
type input "6613916218"
type input "[PERSON_NAME][EMAIL_ADDRESS][DOMAIN_NAME]"
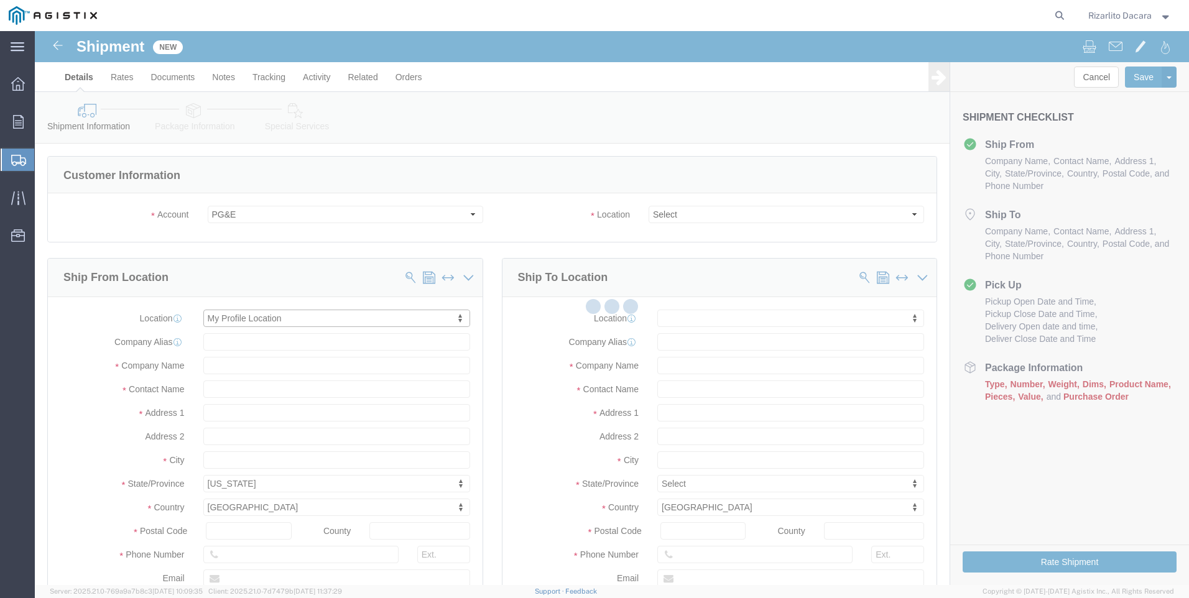
checkbox input "true"
type input "MRC Global ([PERSON_NAME] Corp)"
type input "Rizarlito Dacara"
type input "Shafter"
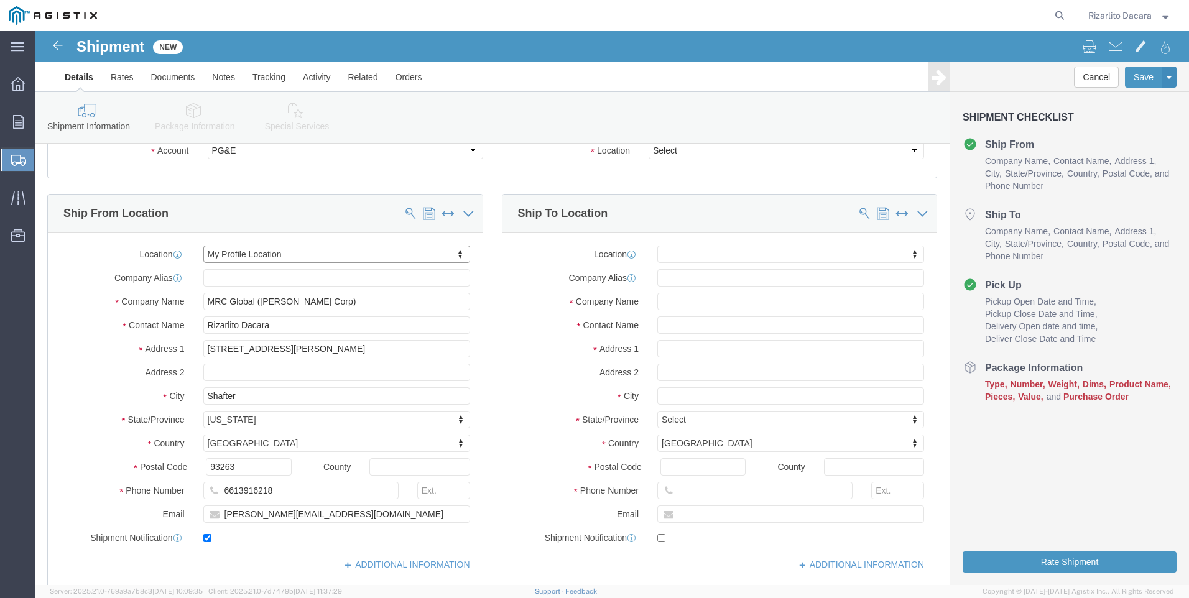
scroll to position [124, 0]
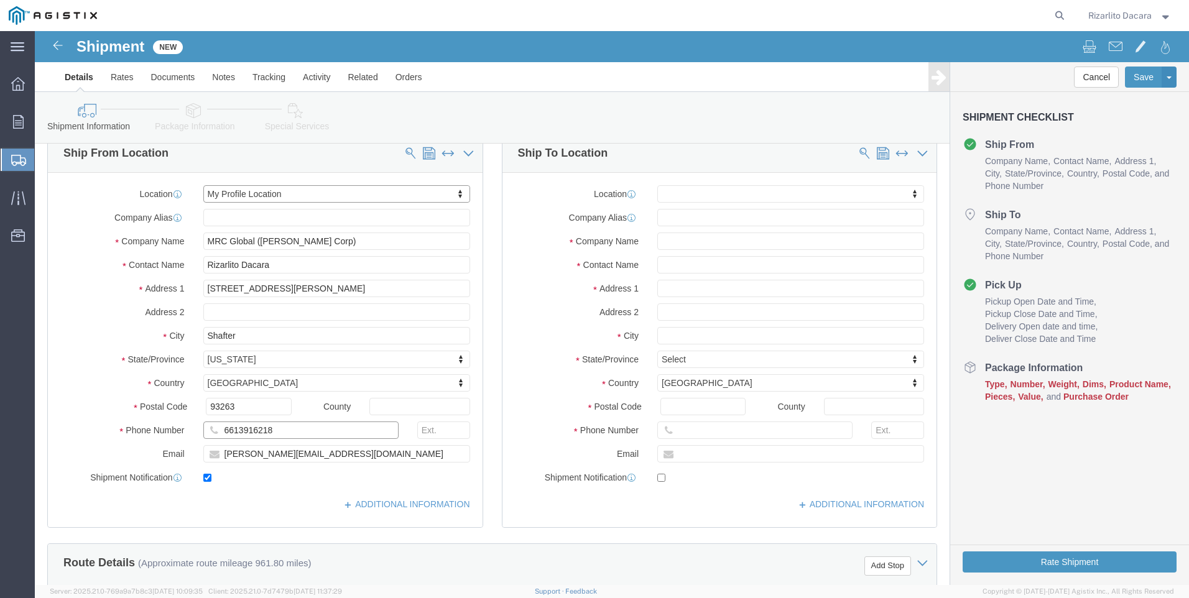
click input "6613916218"
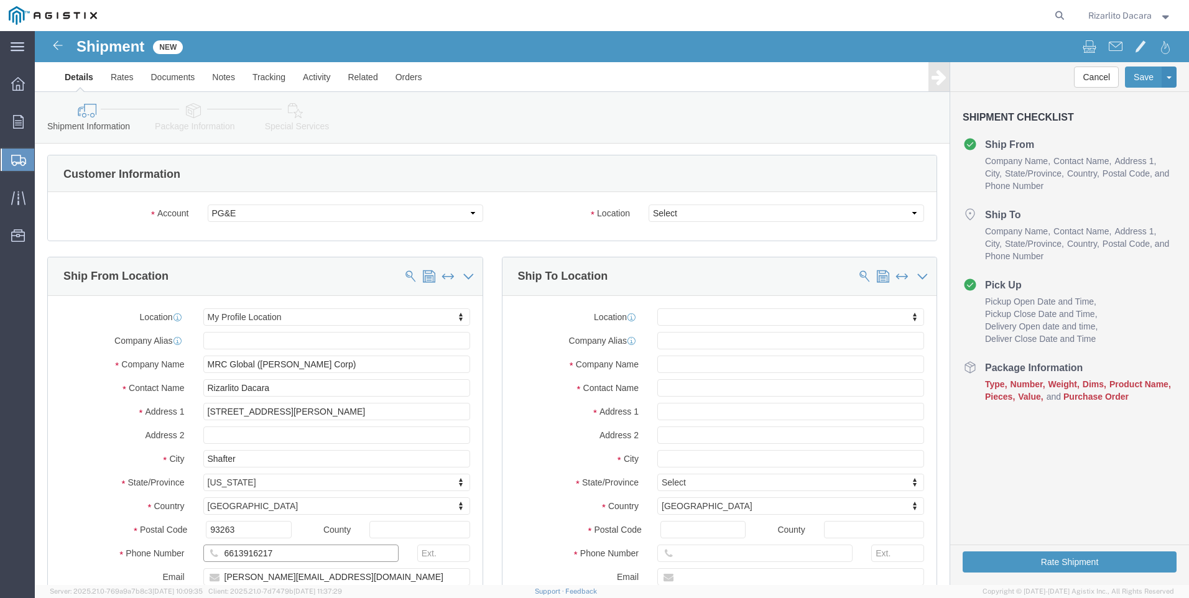
scroll to position [0, 0]
type input "6613916217"
click select "Select All Others [GEOGRAPHIC_DATA] [GEOGRAPHIC_DATA] [GEOGRAPHIC_DATA] [GEOGRA…"
select select "23082"
click select "Select All Others [GEOGRAPHIC_DATA] [GEOGRAPHIC_DATA] [GEOGRAPHIC_DATA] [GEOGRA…"
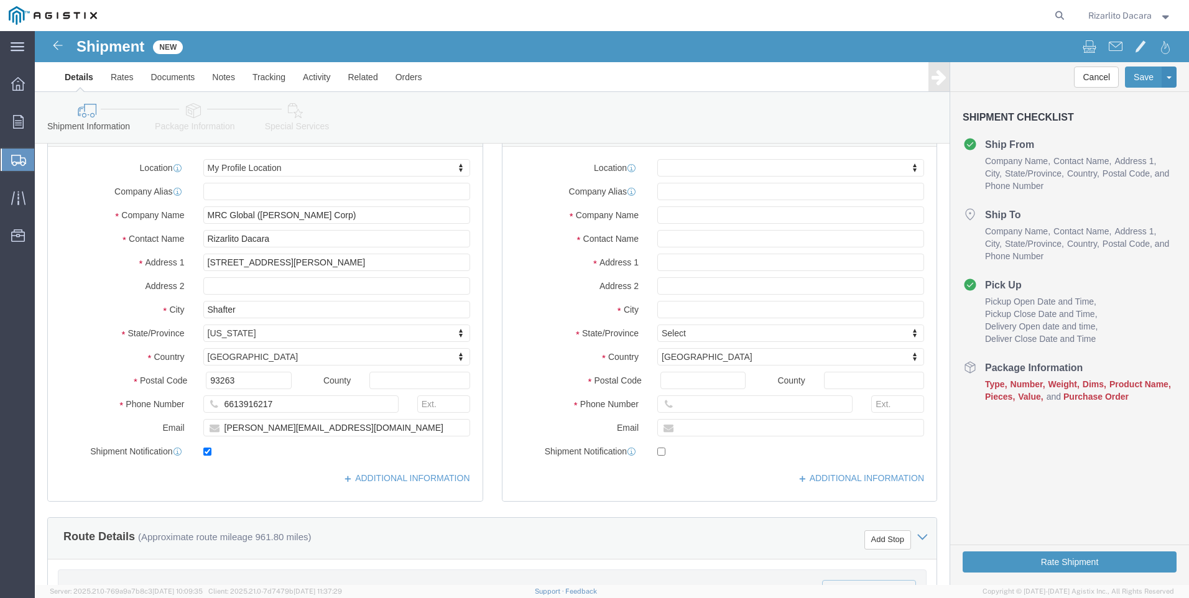
scroll to position [187, 0]
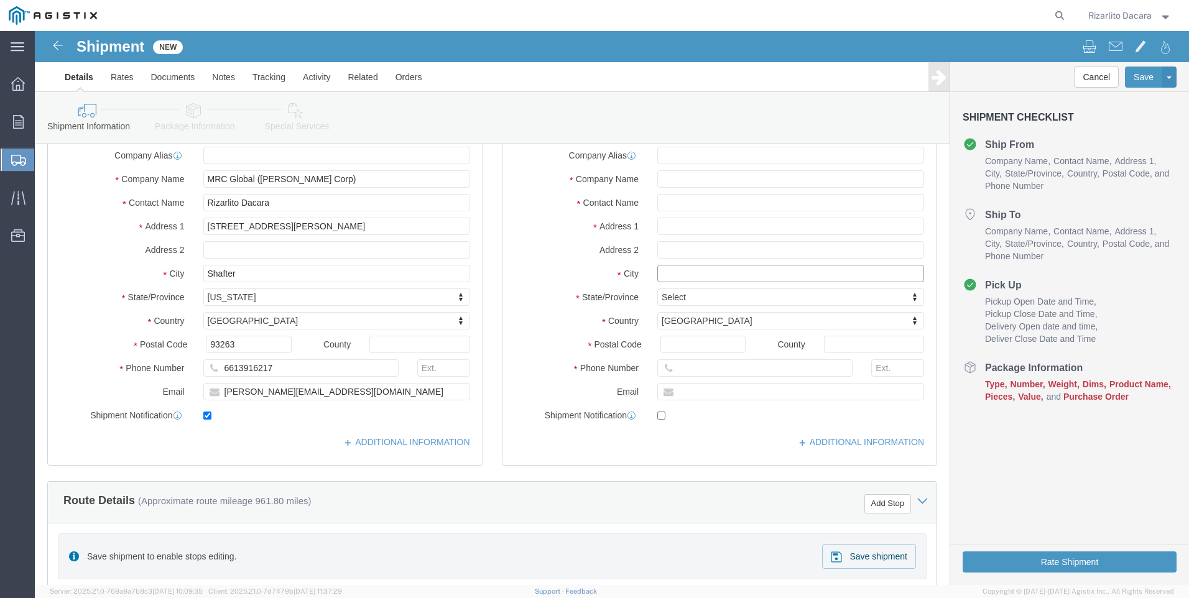
click input "text"
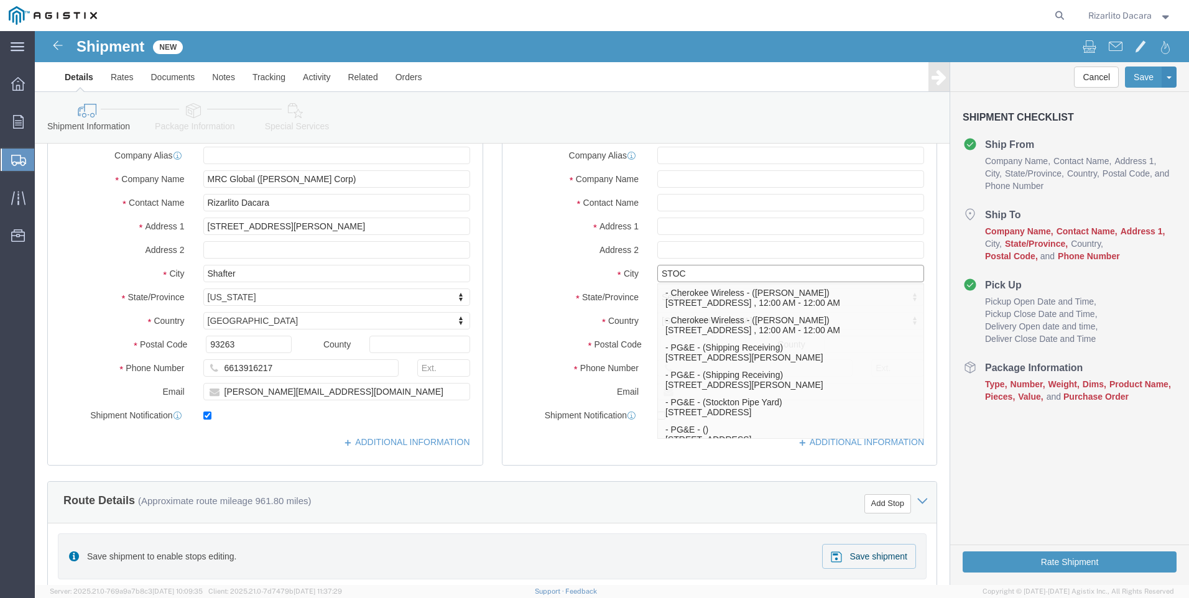
type input "STOCK"
click p "- PG&E - ([GEOGRAPHIC_DATA]) [STREET_ADDRESS]"
select select
type input "[STREET_ADDRESS]"
type input "95206"
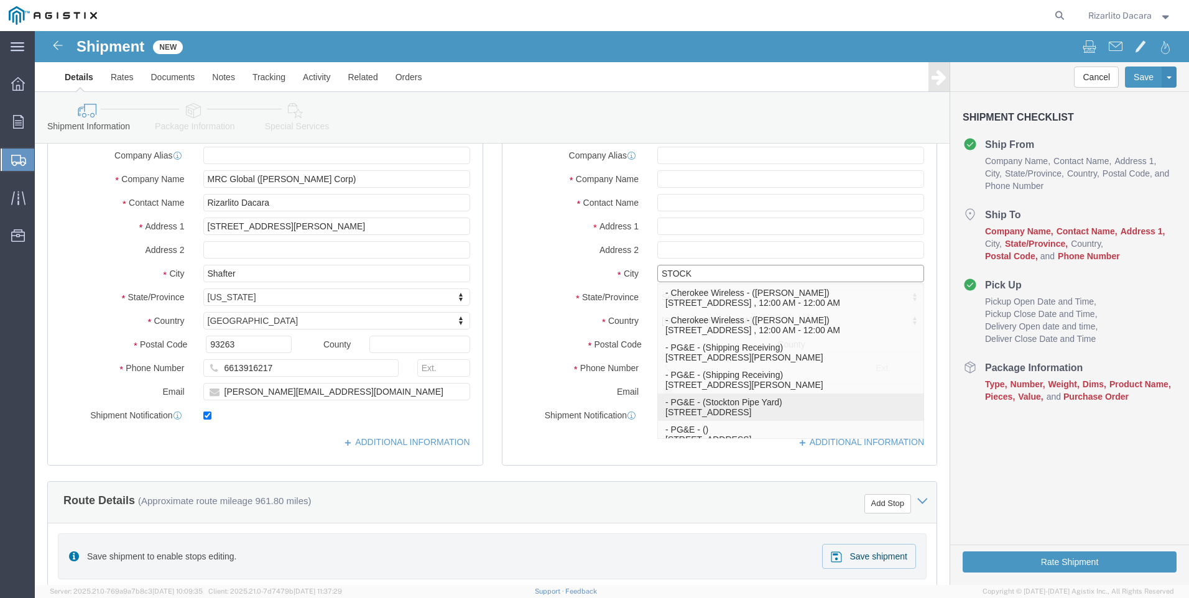
type input "[PHONE_NUMBER]"
type input "PG&E"
type input "Stockton Pipe Yard"
type input "Stockton"
select select "CA"
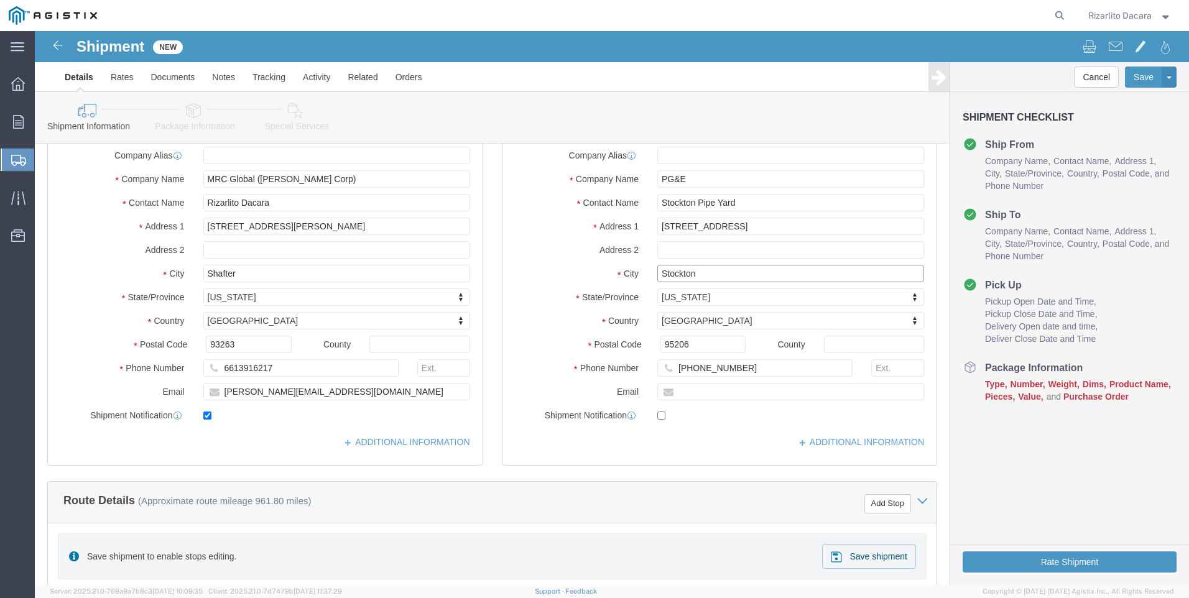
type input "Stockton"
select select
click input "Stockton Pipe Yard"
type input "S"
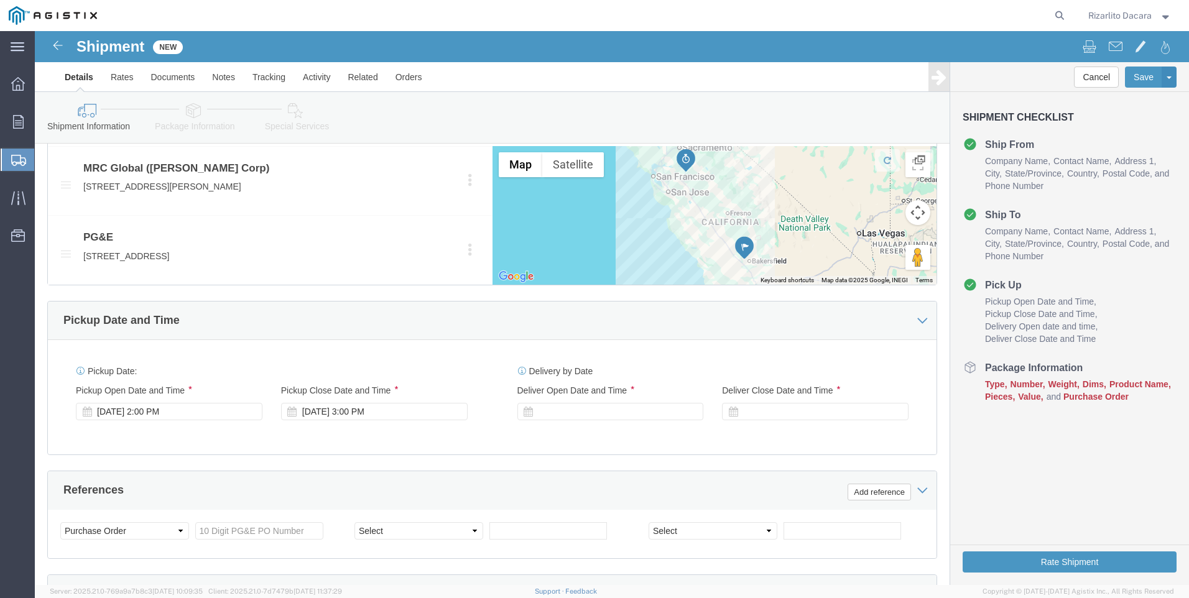
scroll to position [684, 0]
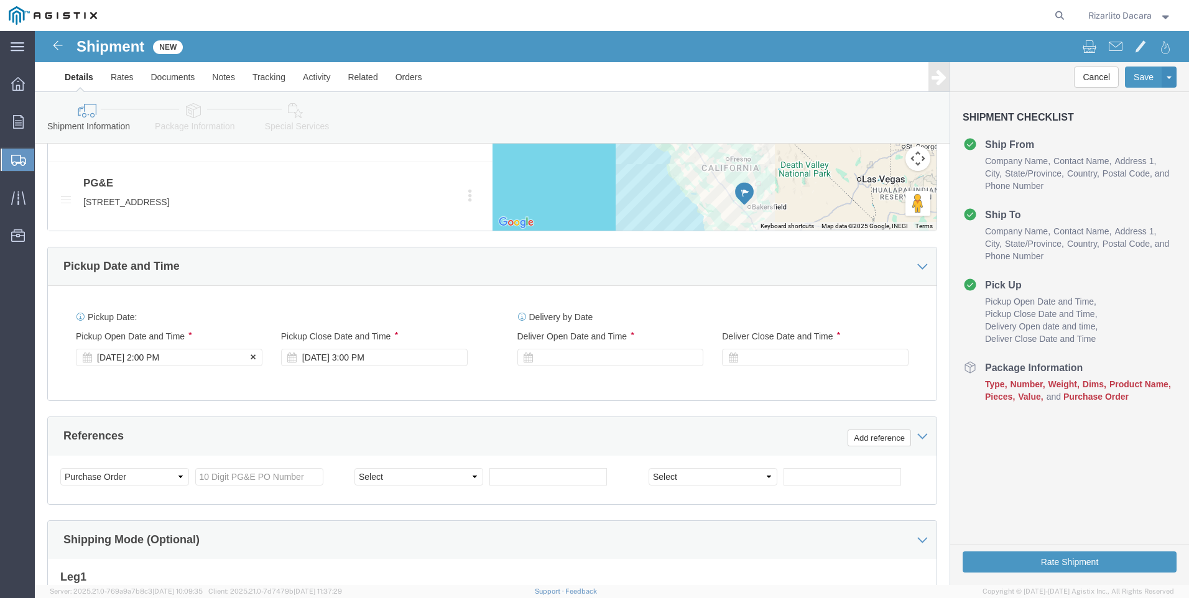
type input "[PERSON_NAME]"
click div "[DATE] 2:00 PM"
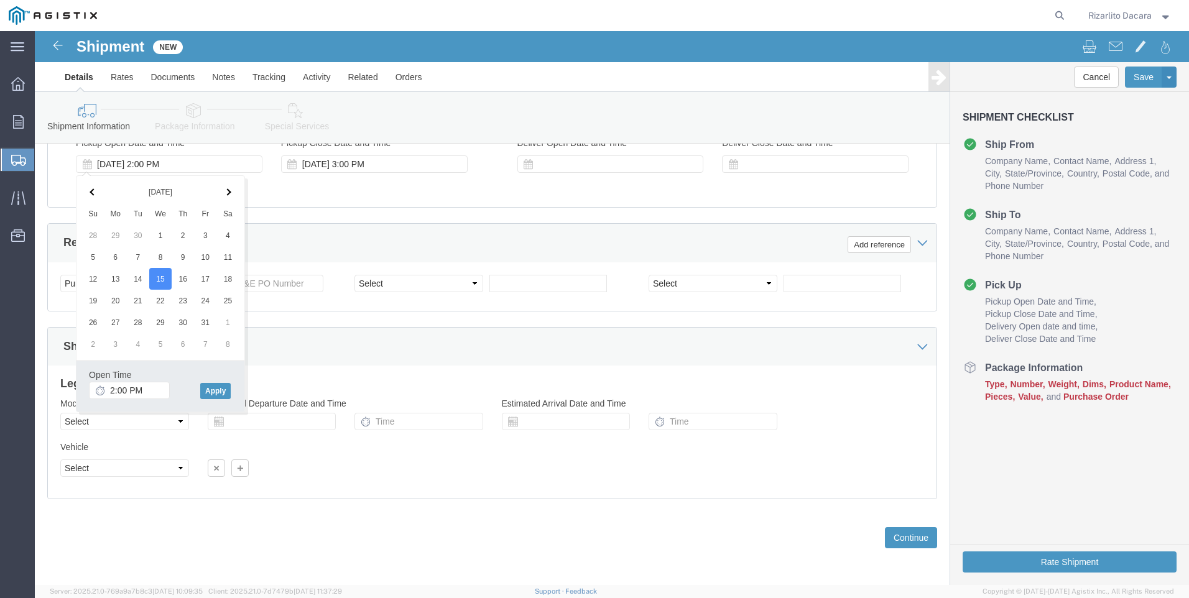
scroll to position [878, 0]
click input "2:00 PM"
type input "7:00 AM"
click button "Apply"
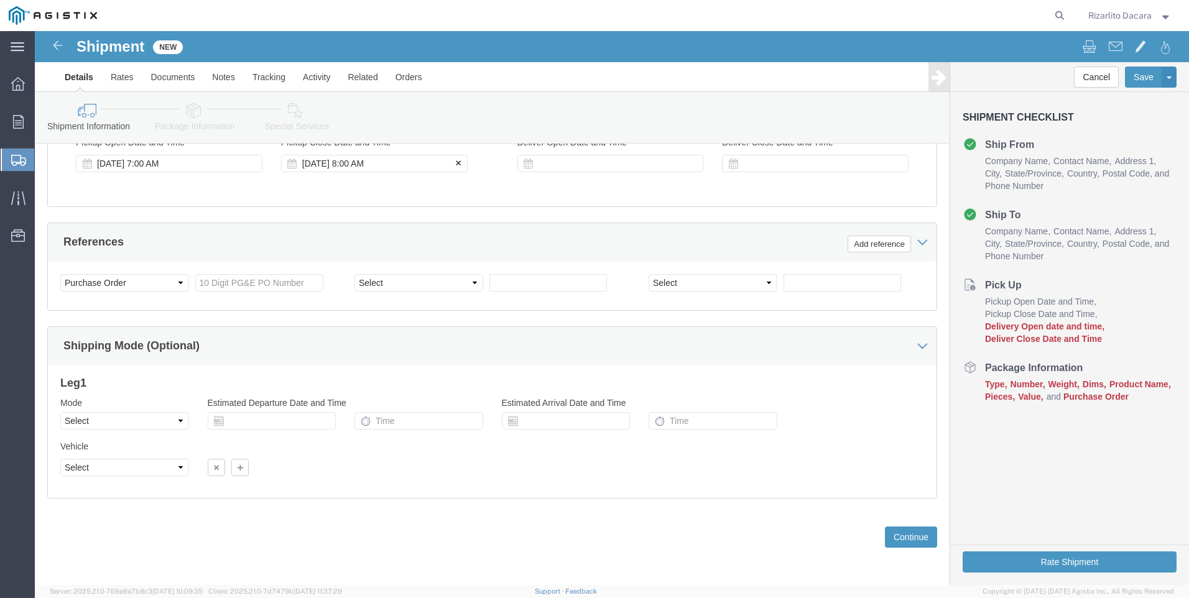
click div "[DATE] 8:00 AM"
type input "10:00 AM"
click button "Apply"
click div
click input "11:00 AM"
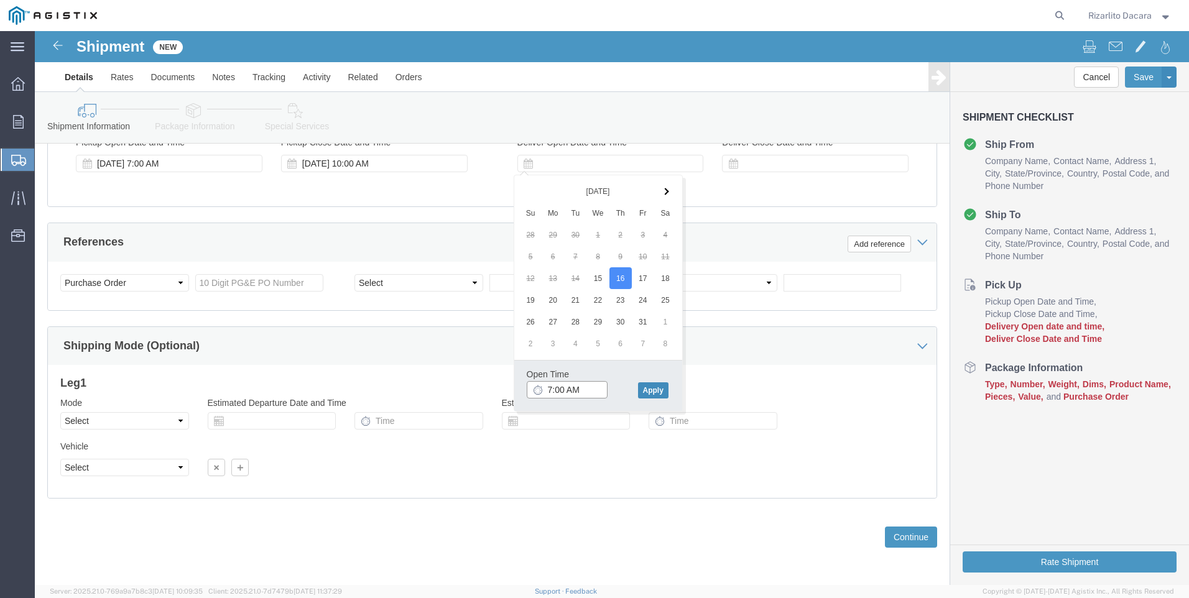
type input "7:00 AM"
click button "Apply"
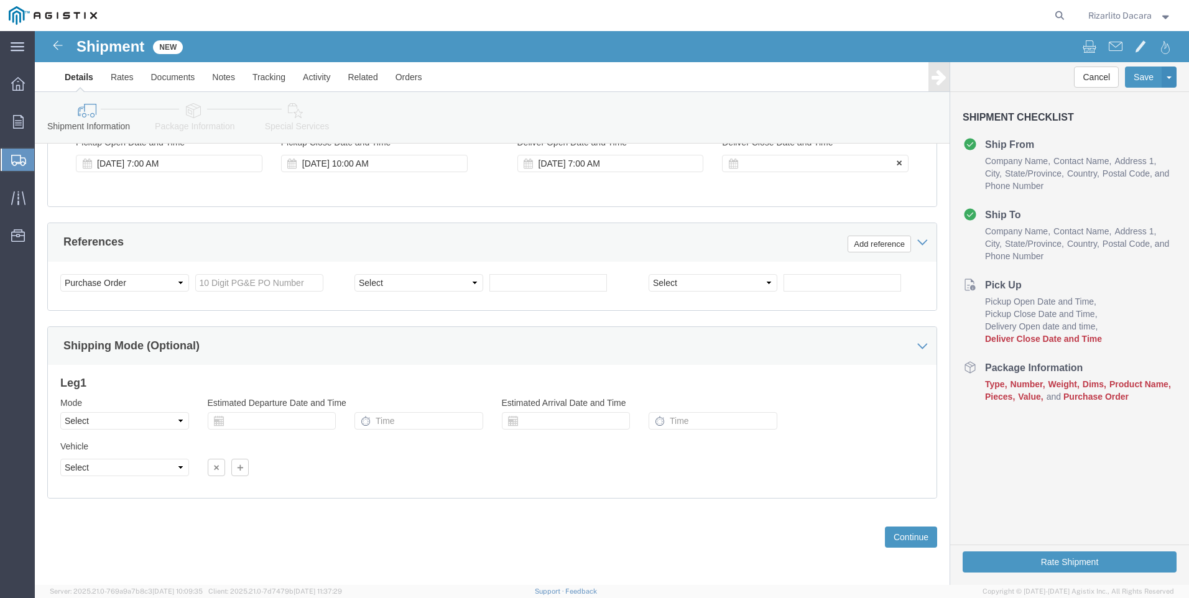
click div
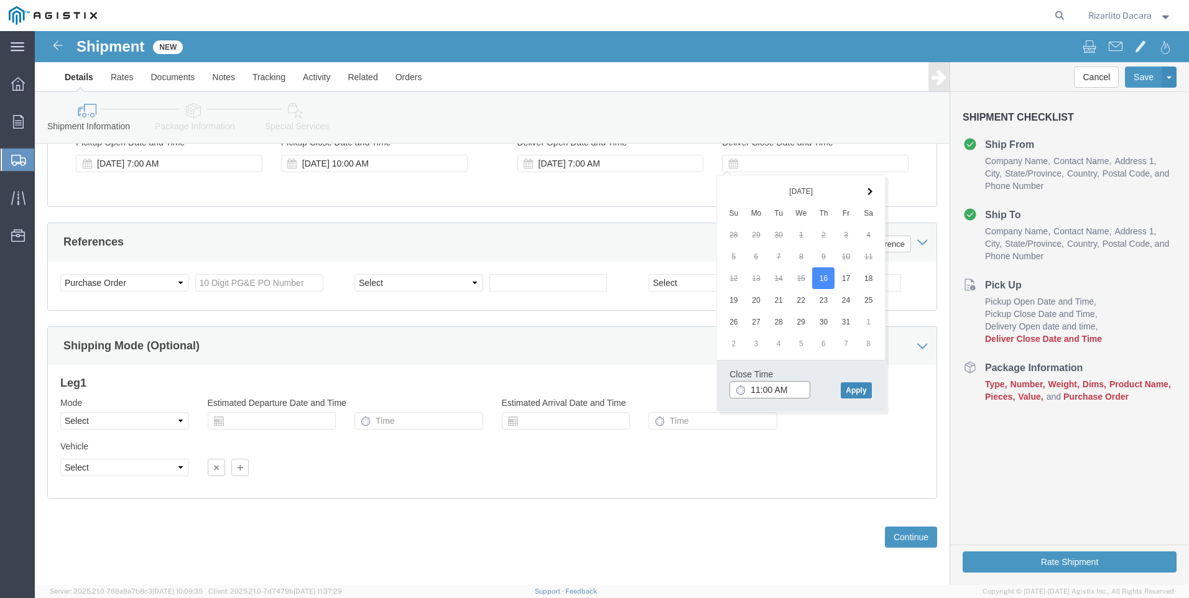
type input "11:00 AM"
click button "Apply"
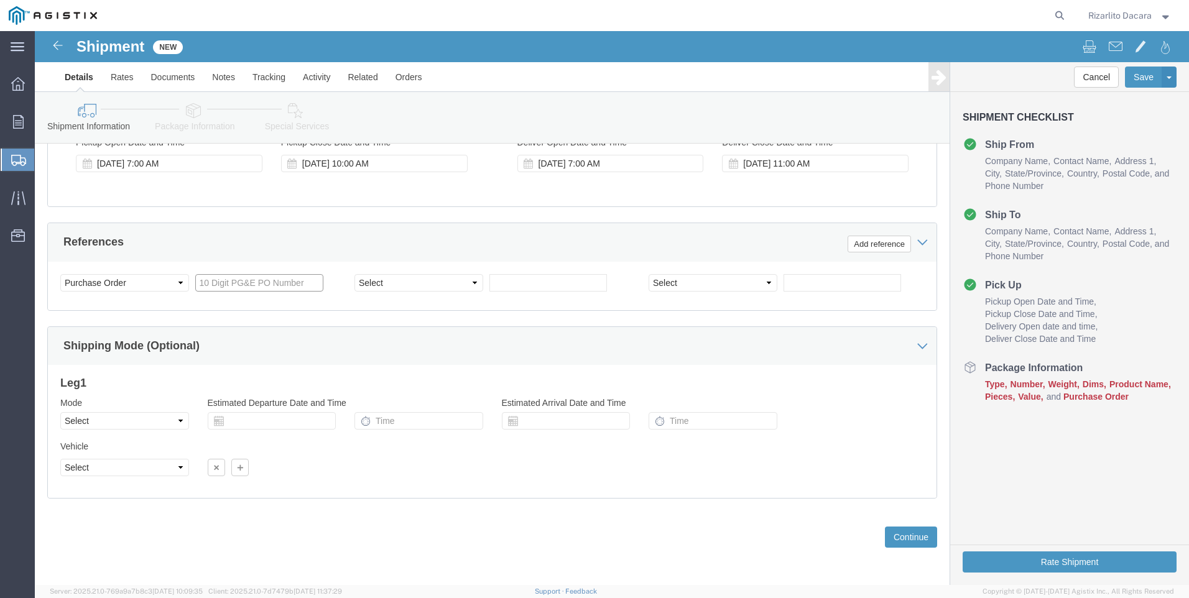
click input "text"
type input "3501421843"
click select "Select Account Type Activity ID Airline Appointment Number ASN Batch Request # …"
select select "SALEORDR"
click select "Select Account Type Activity ID Airline Appointment Number ASN Batch Request # …"
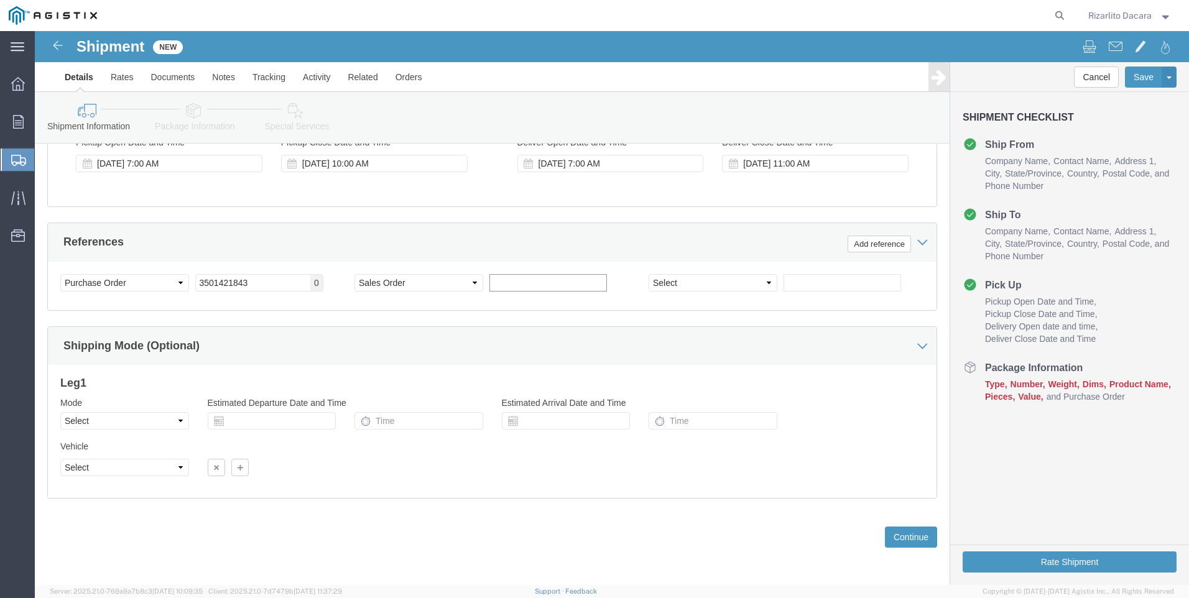
click input "text"
type input "100000102069"
click button "Continue"
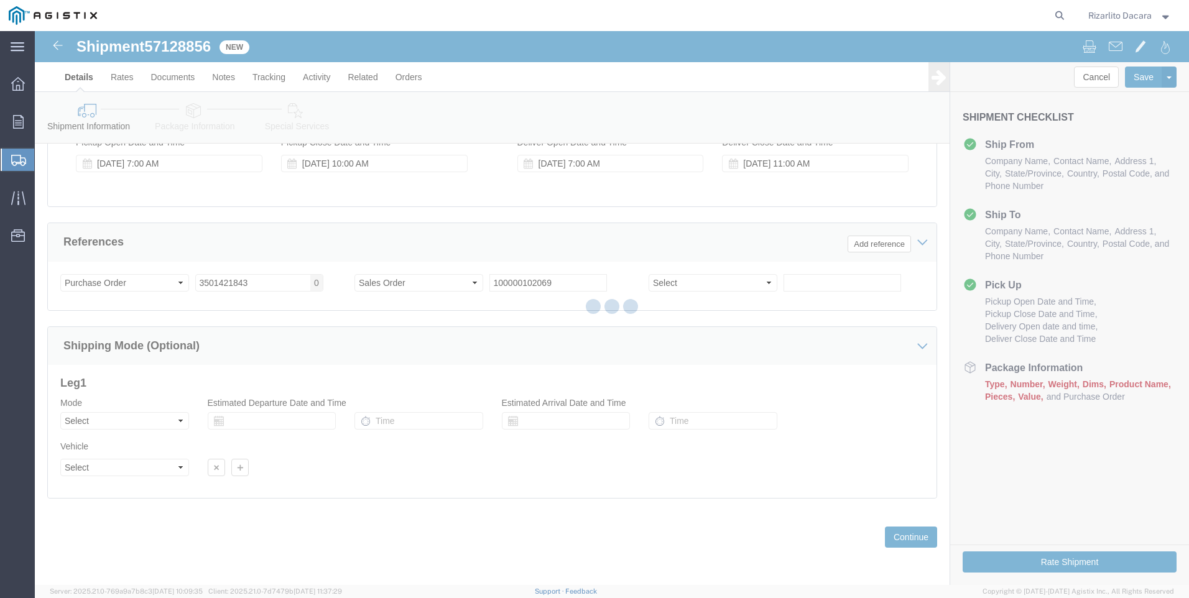
select select "21483"
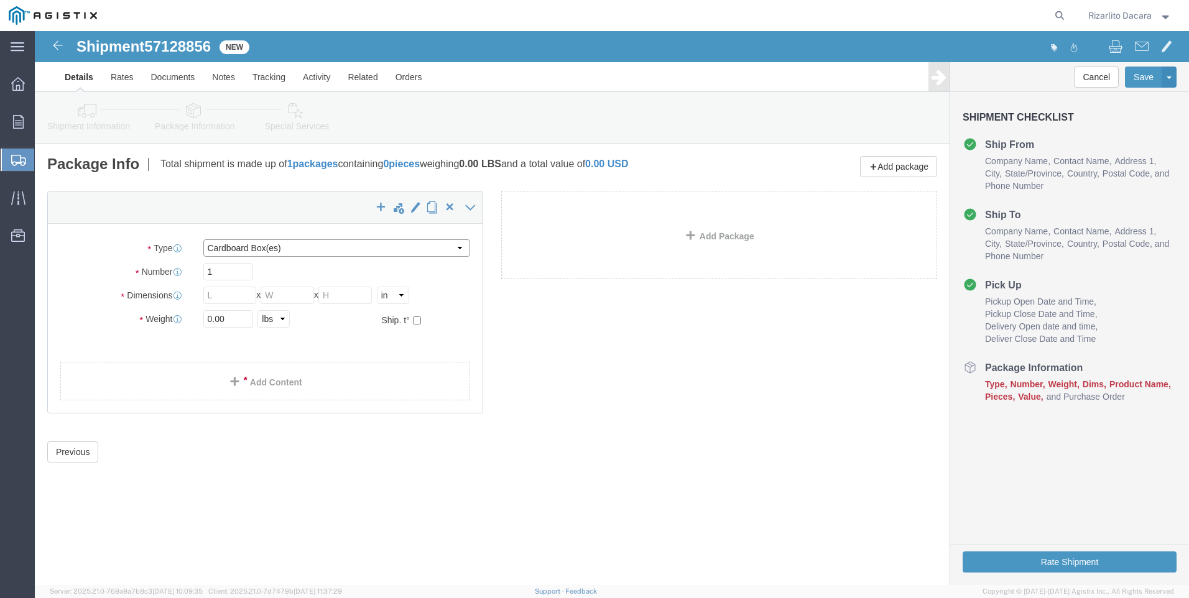
click select "Select Bulk Bundle(s) Cardboard Box(es) Carton(s) Crate(s) Drum(s) (Fiberboard)…"
select select "YRPK"
click select "Select Bulk Bundle(s) Cardboard Box(es) Carton(s) Crate(s) Drum(s) (Fiberboard)…"
click input "1"
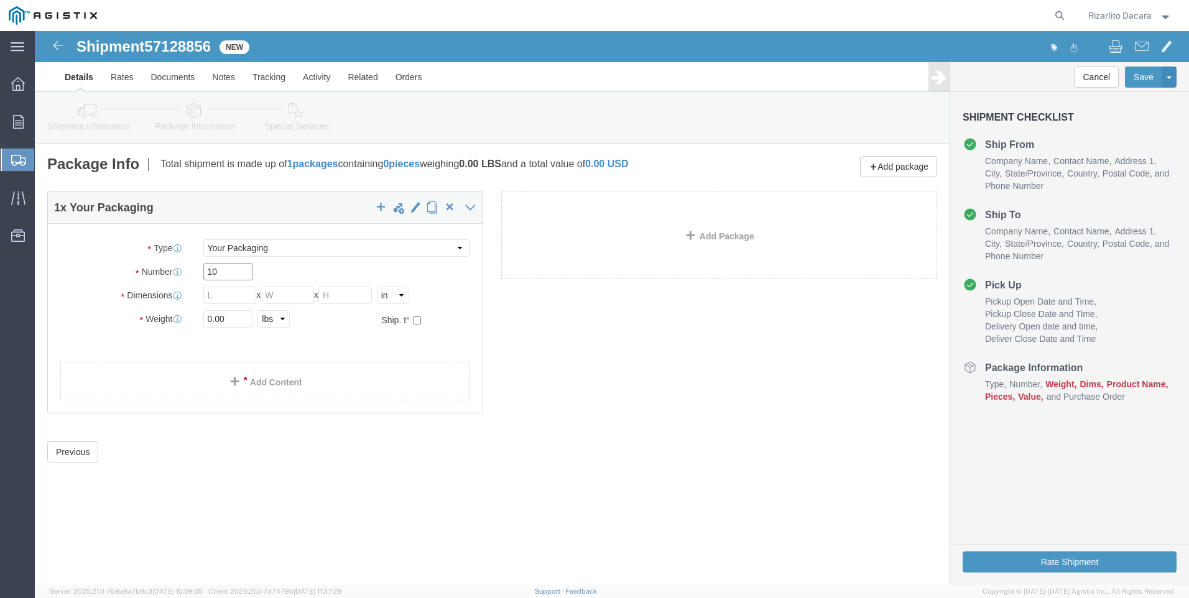
type input "10"
click input "text"
type input "504"
type input "4"
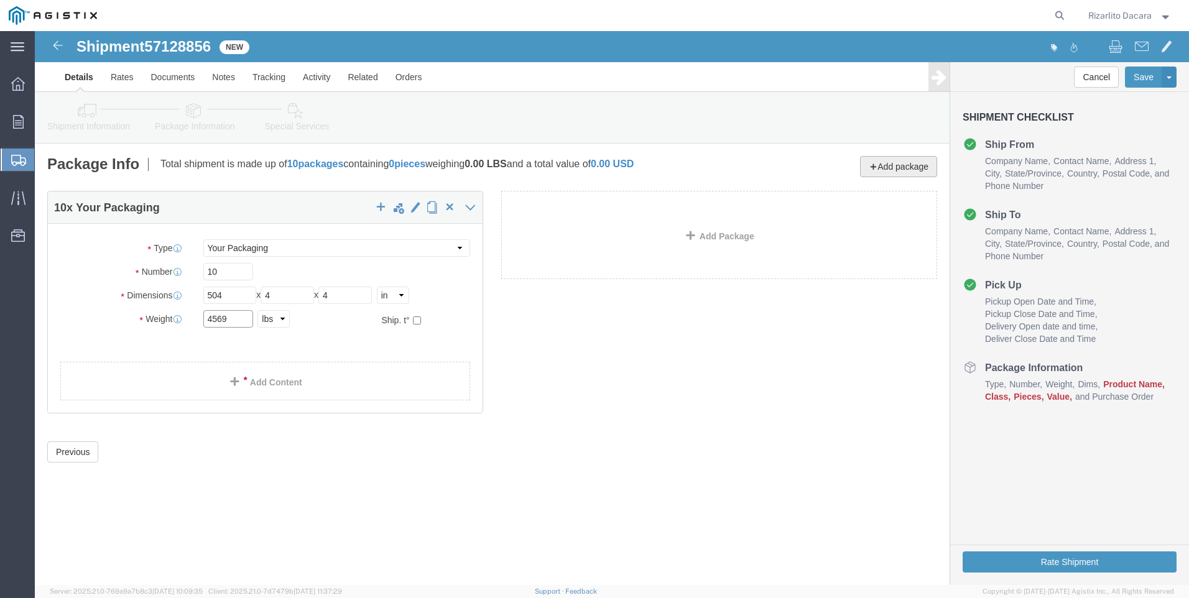
type input "4569"
click button "Add package"
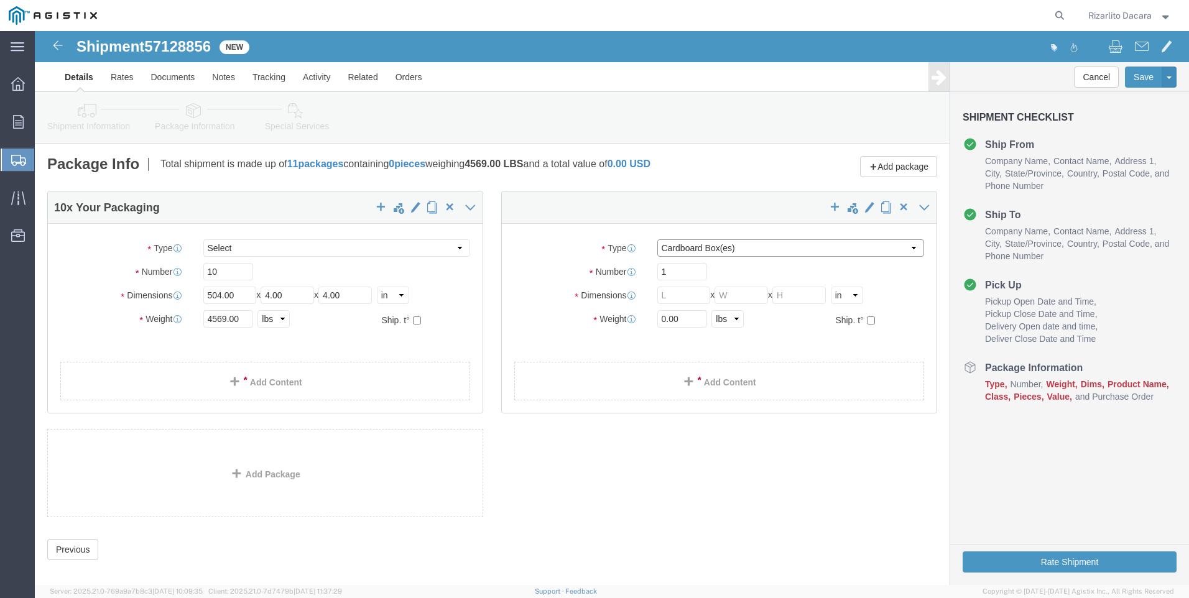
click select "Select Bulk Bundle(s) Cardboard Box(es) Carton(s) Crate(s) Drum(s) (Fiberboard)…"
select select "YRPK"
click select "Select Bulk Bundle(s) Cardboard Box(es) Carton(s) Crate(s) Drum(s) (Fiberboard)…"
click input "1"
type input "10"
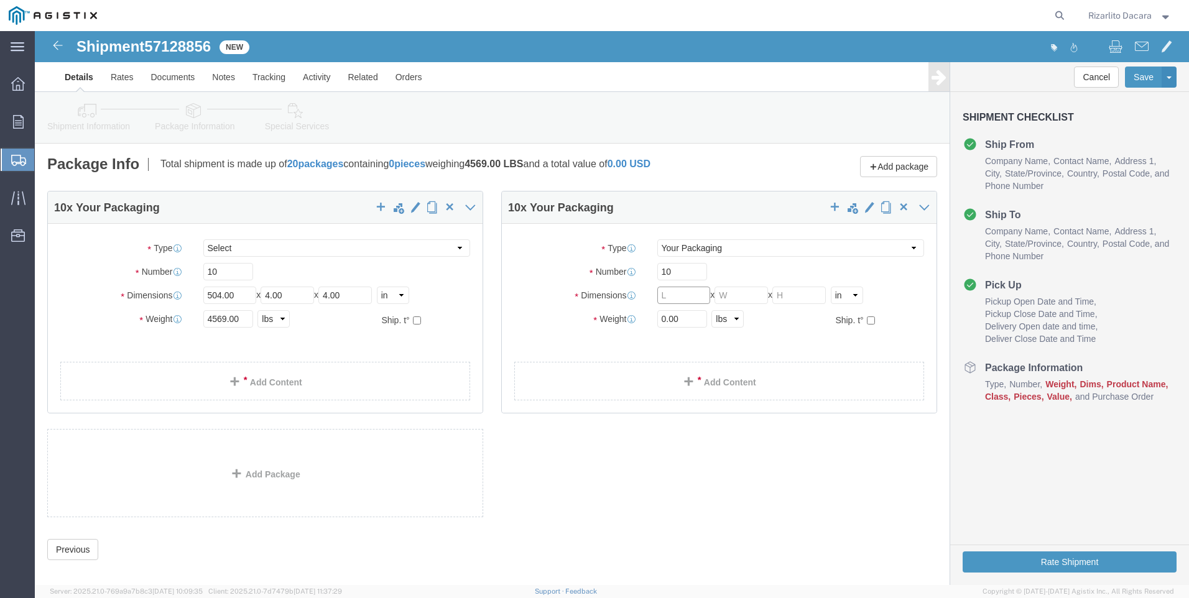
click input "text"
type input "6"
type input "516"
type input "8"
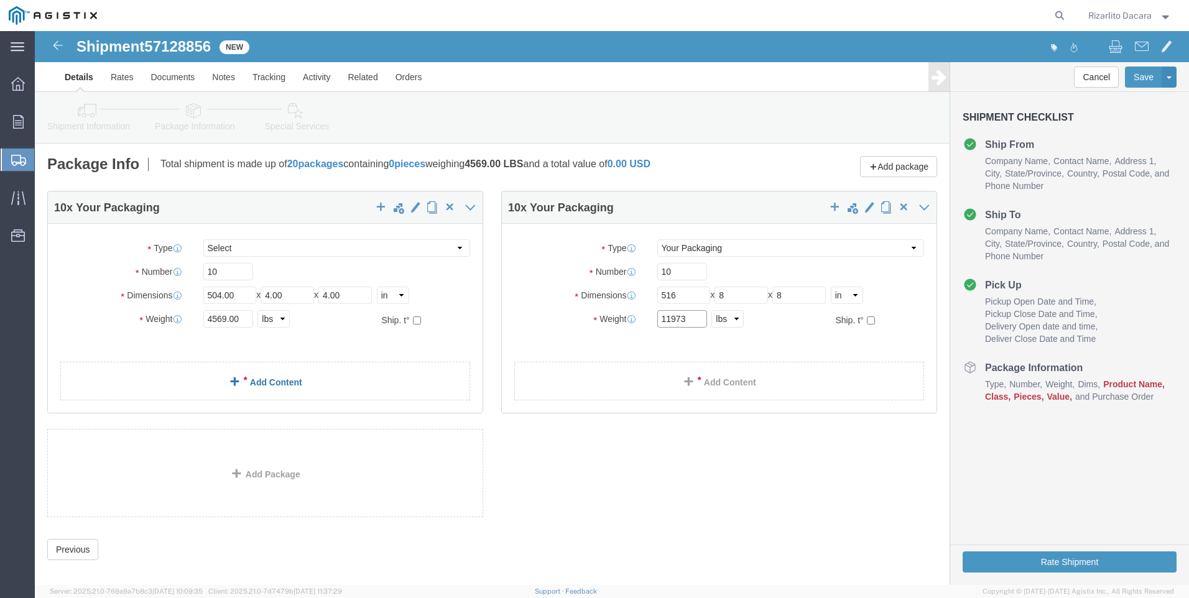
type input "11973"
click span
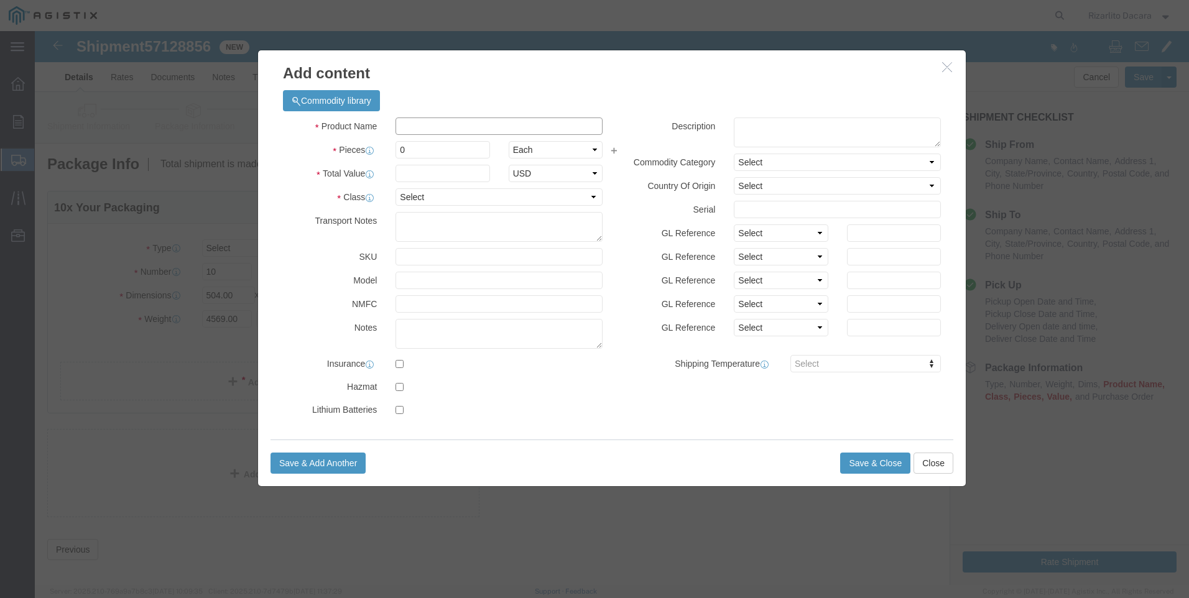
click input "text"
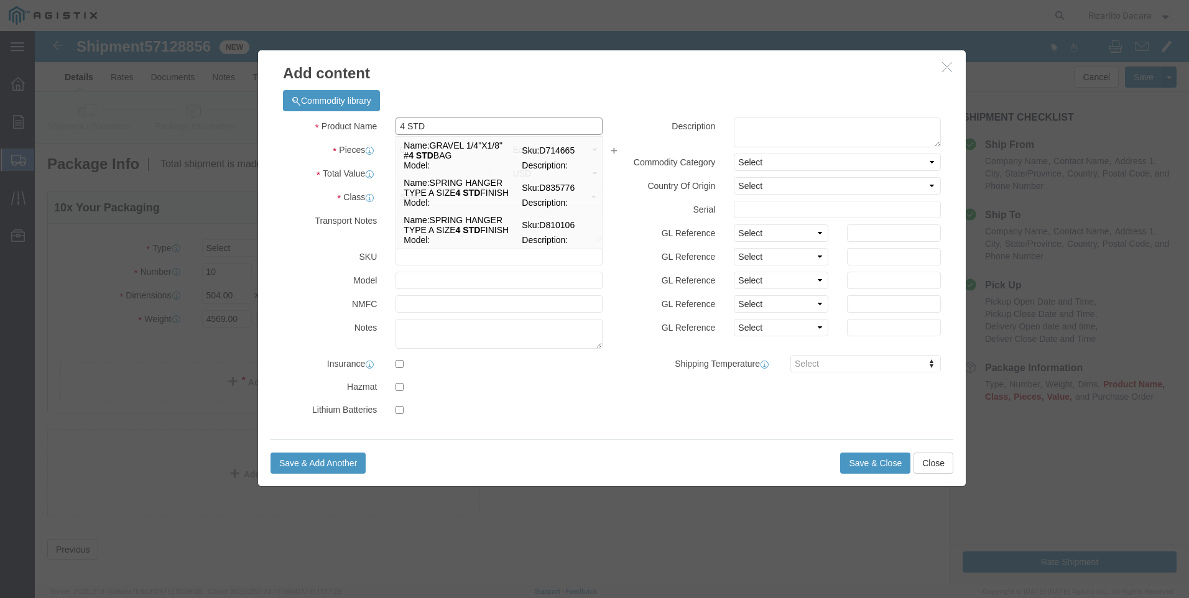
type input "4 std blk smls pipe drl"
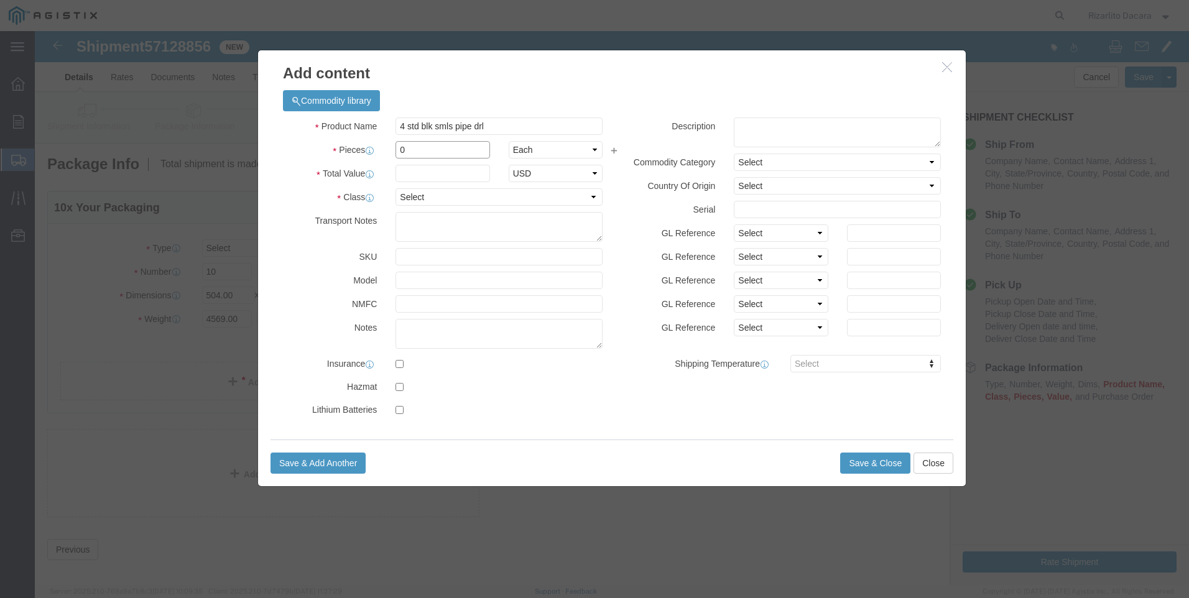
click input "0"
type input "10"
click input "text"
type input "22,356.69"
click select "Select 50 55 60 65 70 85 92.5 100 125 175 250 300 400"
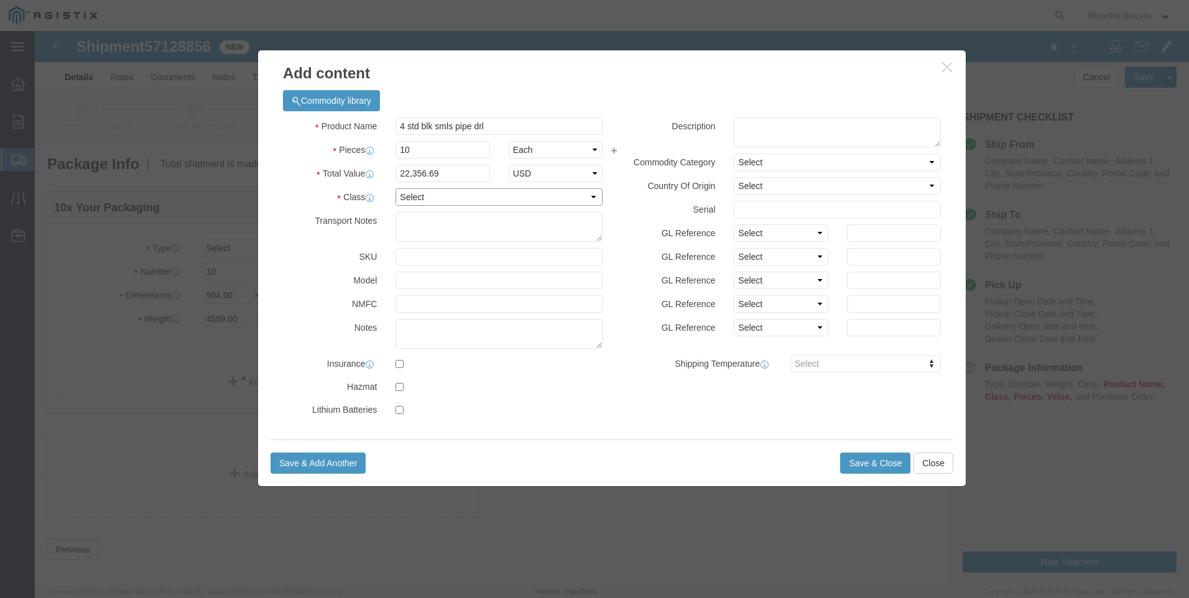
select select "60"
click select "Select 50 55 60 65 70 85 92.5 100 125 175 250 300 400"
click button "Save & Add Another"
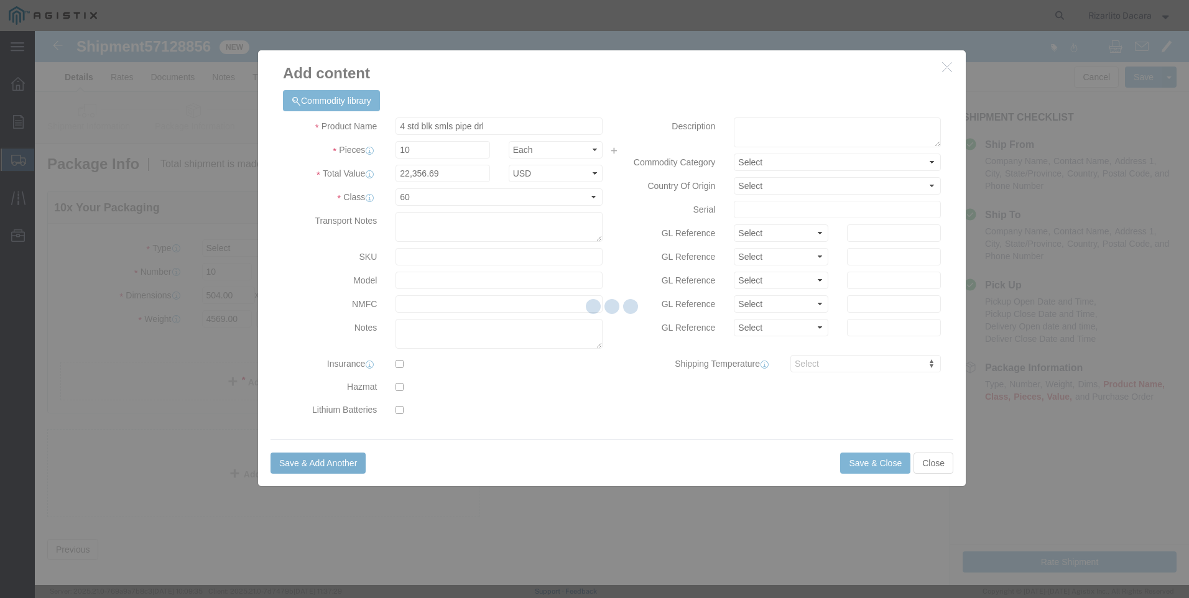
select select "EA"
select select
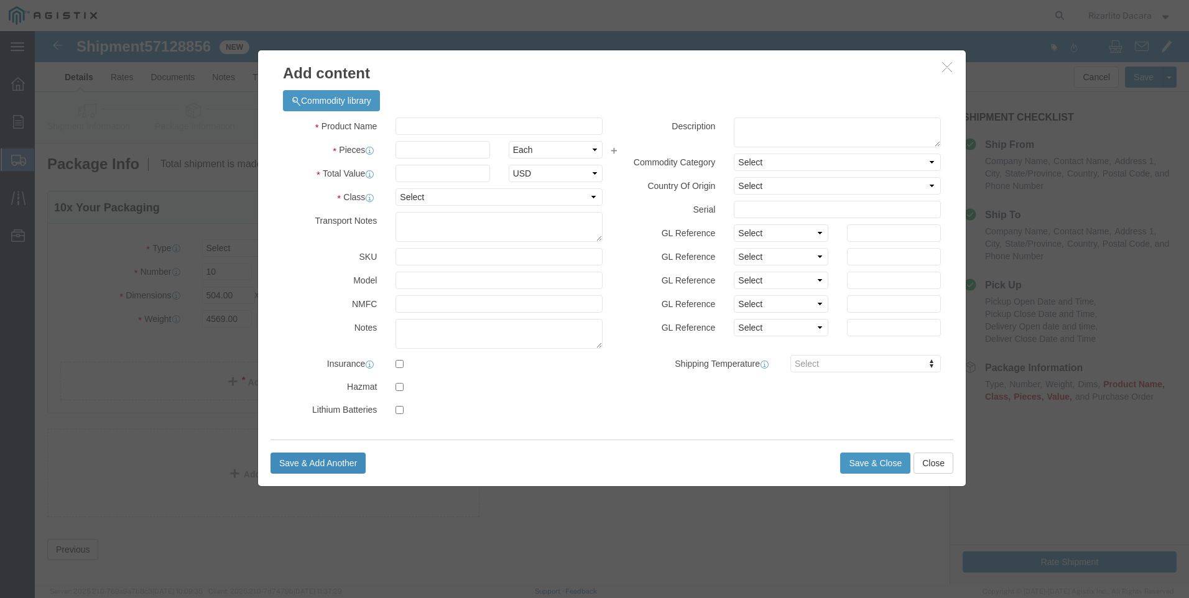
select select "USD"
click icon "button"
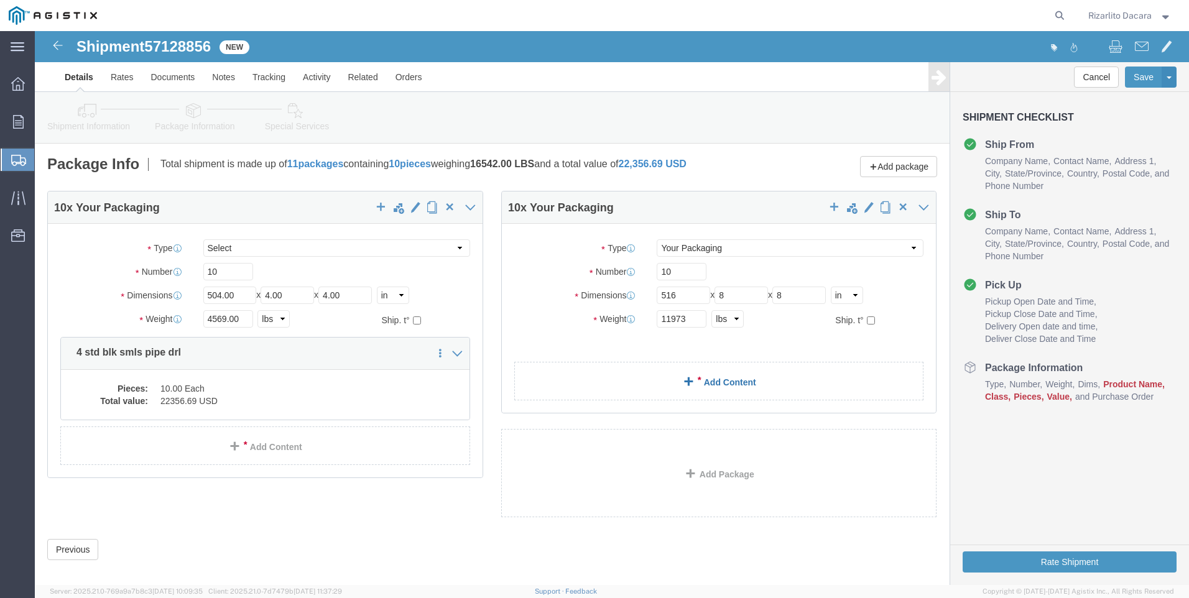
click span
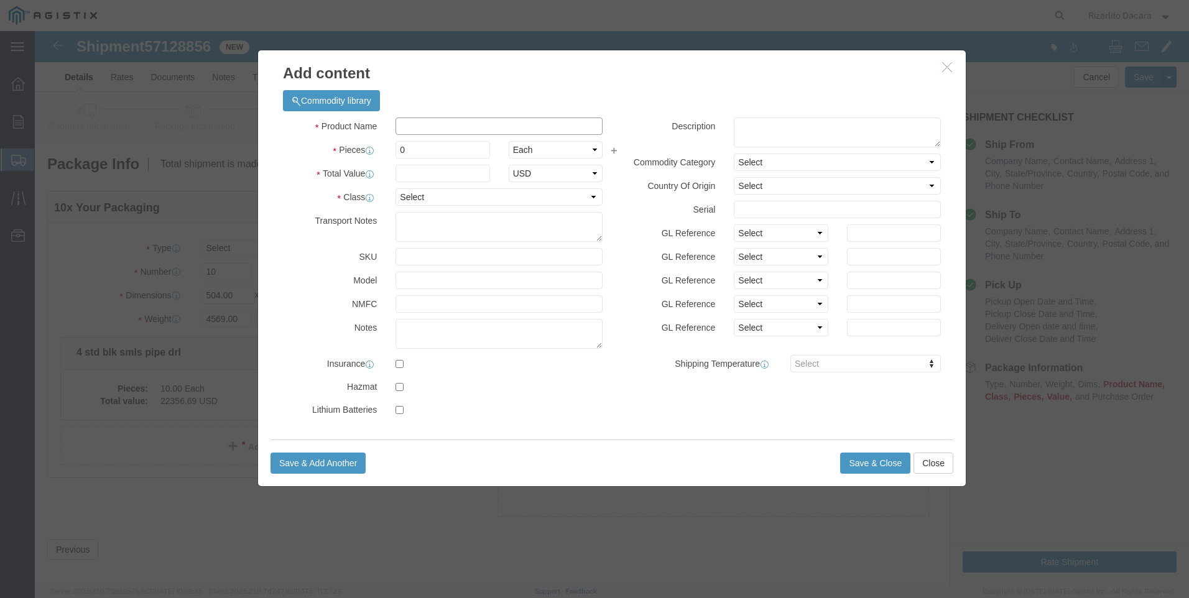
click input "text"
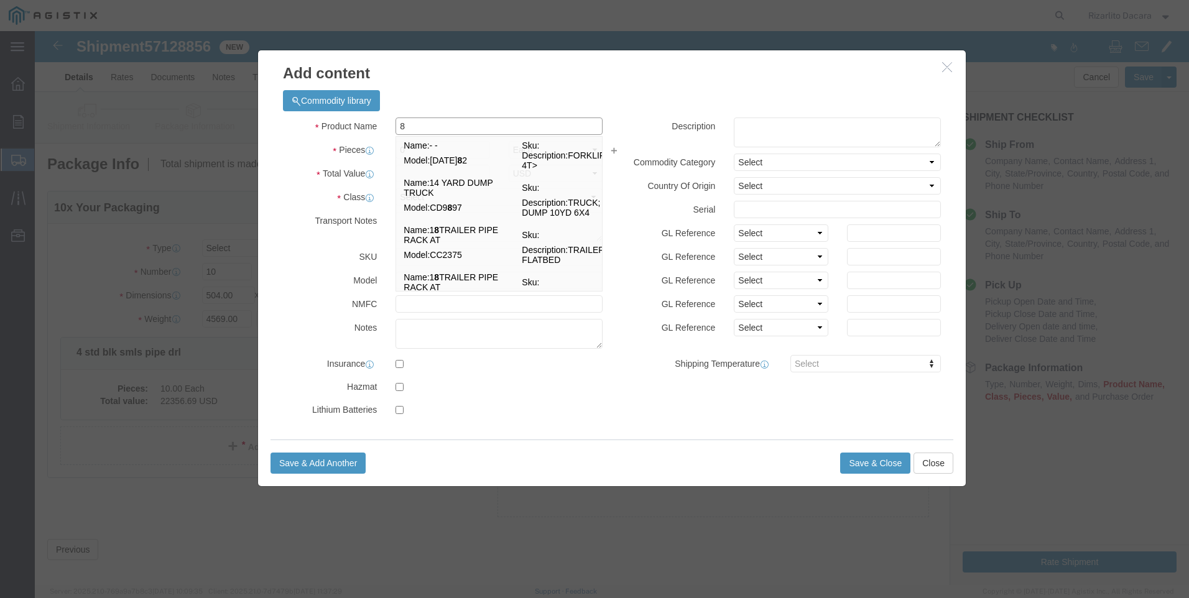
type input "8 std blk smls pipe drl"
select select "US"
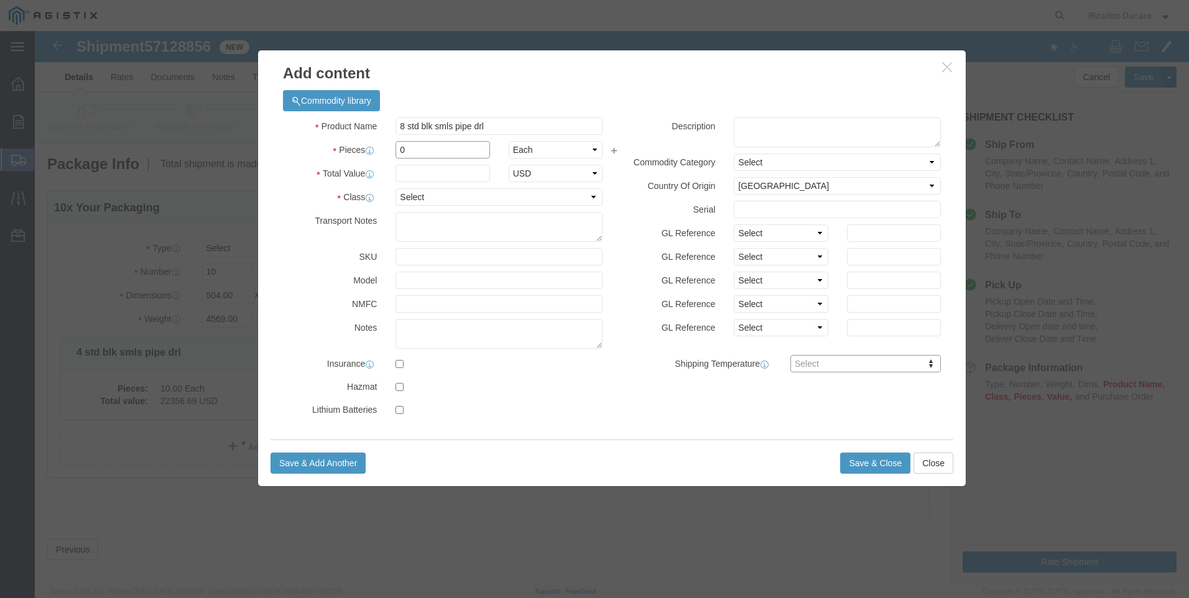
click input "0"
type input "10"
click input "text"
type input "22,356.69"
click select "Select 50 55 60 65 70 85 92.5 100 125 175 250 300 400"
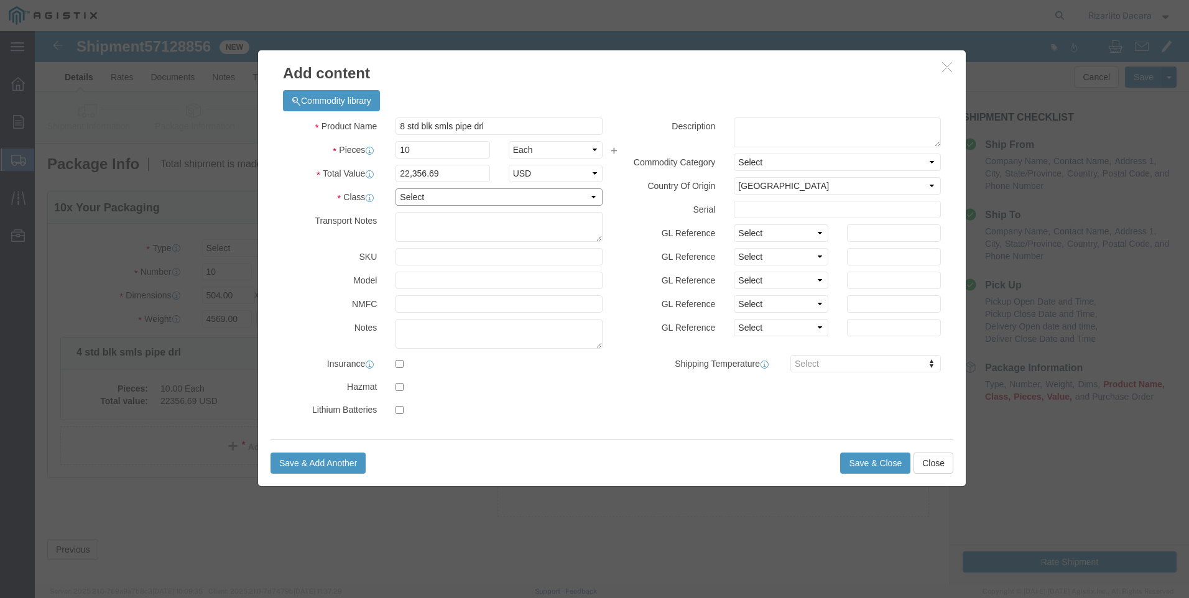
select select "60"
click select "Select 50 55 60 65 70 85 92.5 100 125 175 250 300 400"
click button "Save & Close"
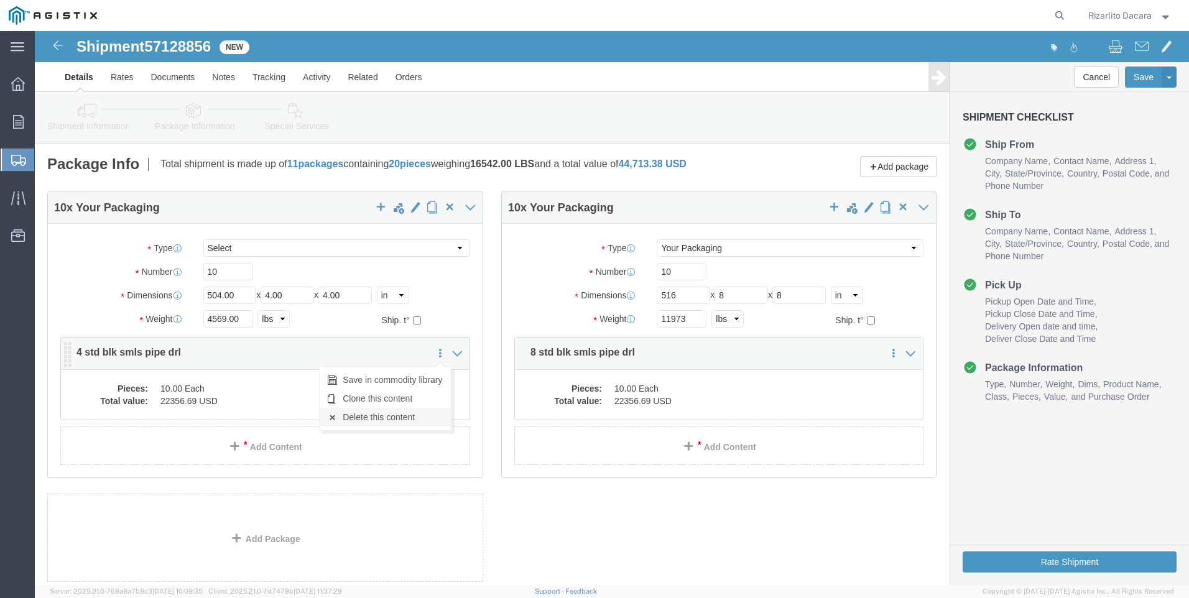
click link "Delete this content"
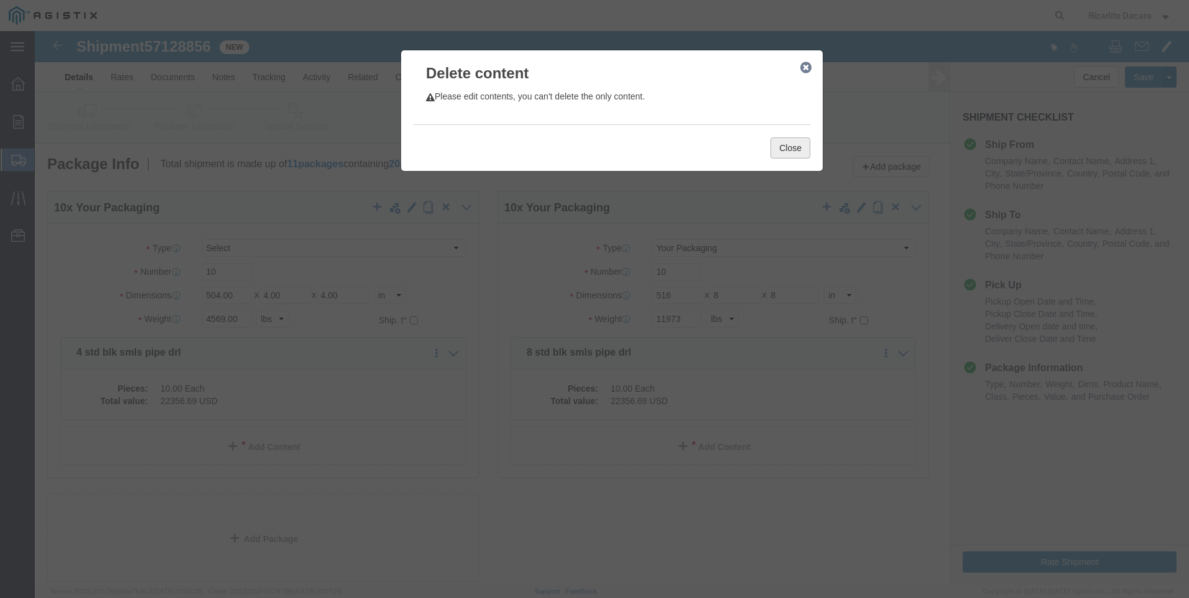
click button "Close"
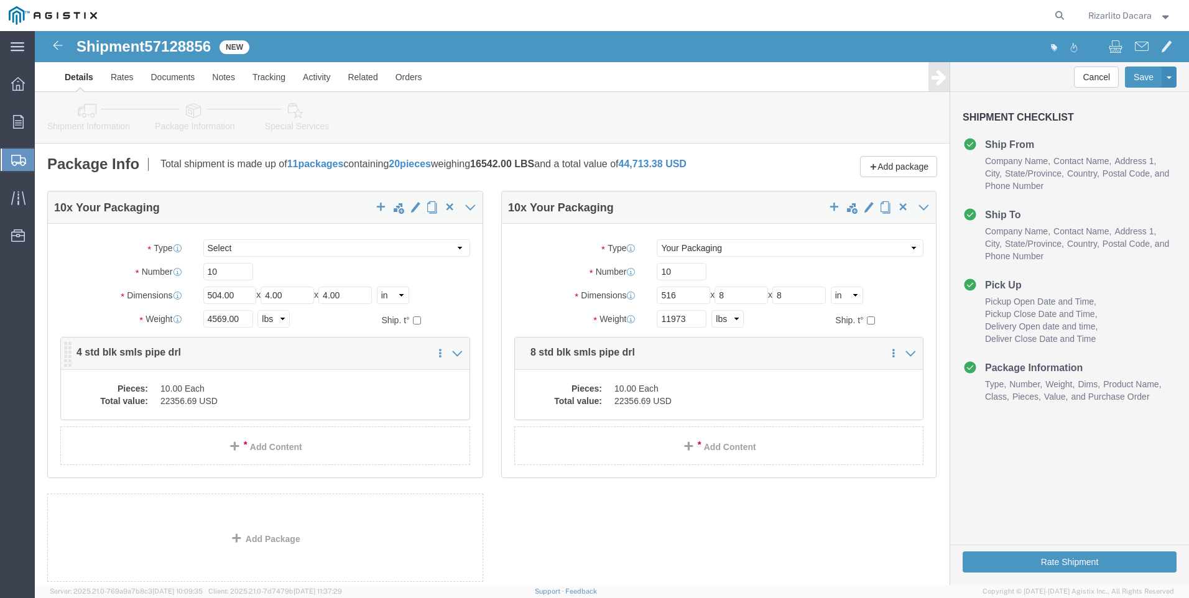
click dd "22356.69 USD"
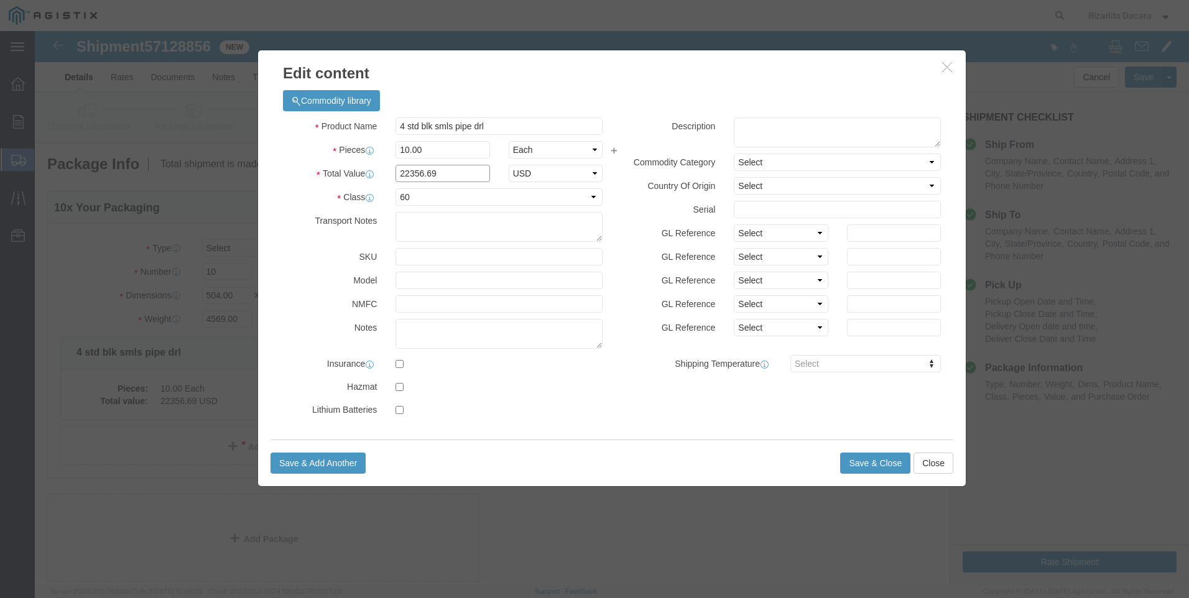
click input "22356.69"
type input "2"
type input "8,337.33"
click button "Save & Close"
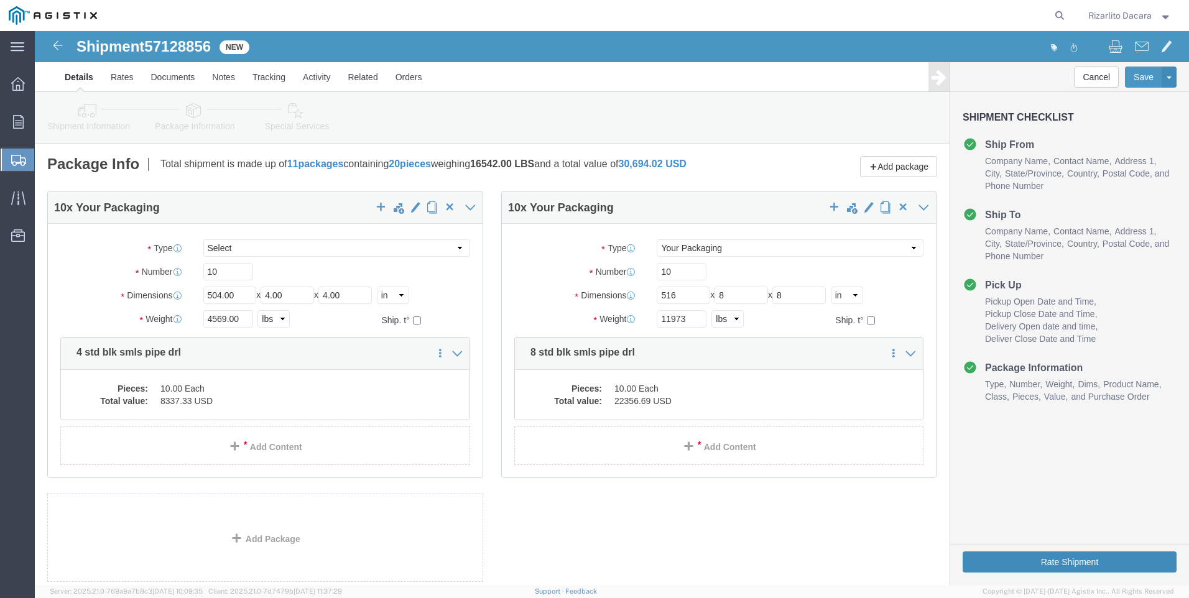
click button "Rate Shipment"
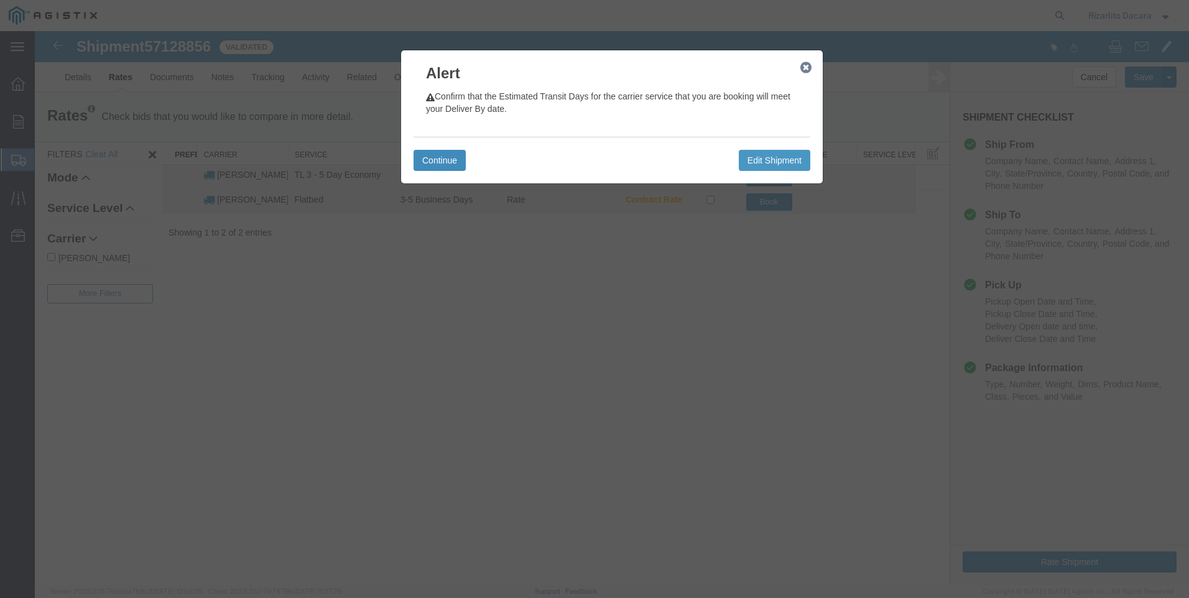
click at [436, 160] on button "Continue" at bounding box center [440, 160] width 52 height 21
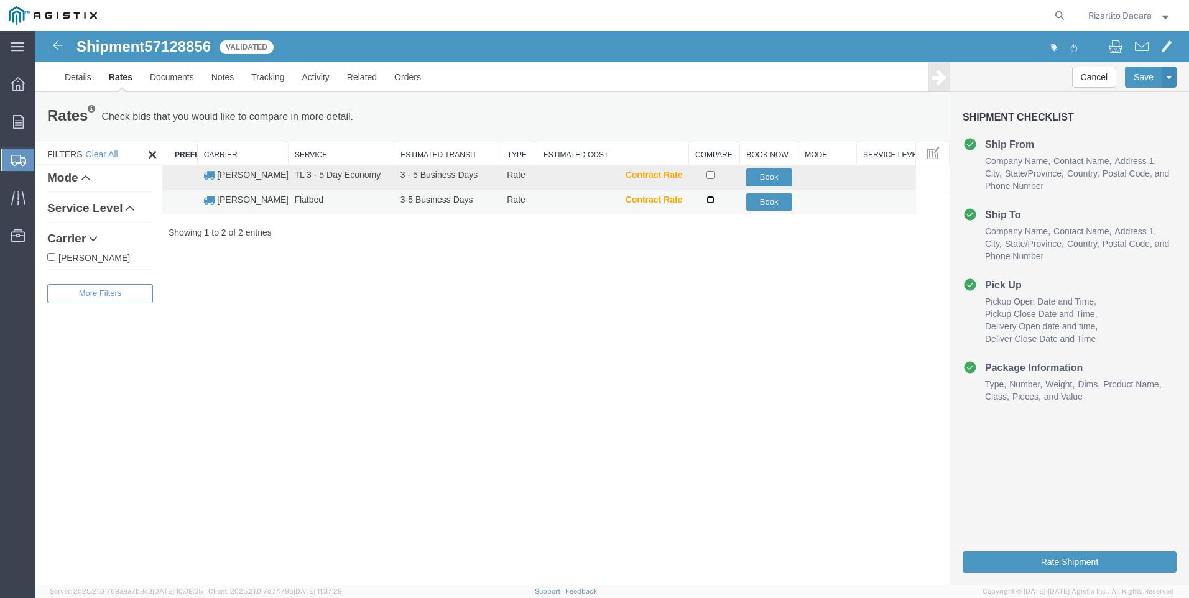
click at [710, 202] on input "checkbox" at bounding box center [711, 200] width 8 height 8
checkbox input "true"
click at [763, 201] on button "Book" at bounding box center [769, 202] width 46 height 18
